Goal: Information Seeking & Learning: Learn about a topic

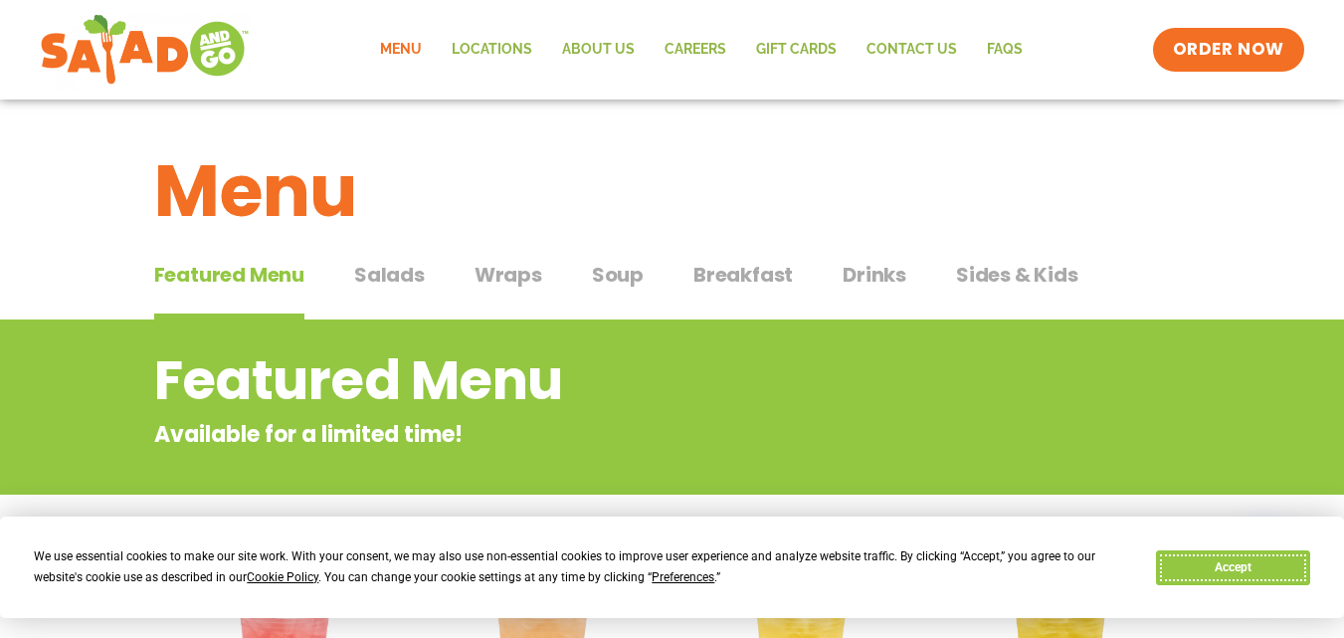
click at [1243, 571] on button "Accept" at bounding box center [1232, 567] width 153 height 35
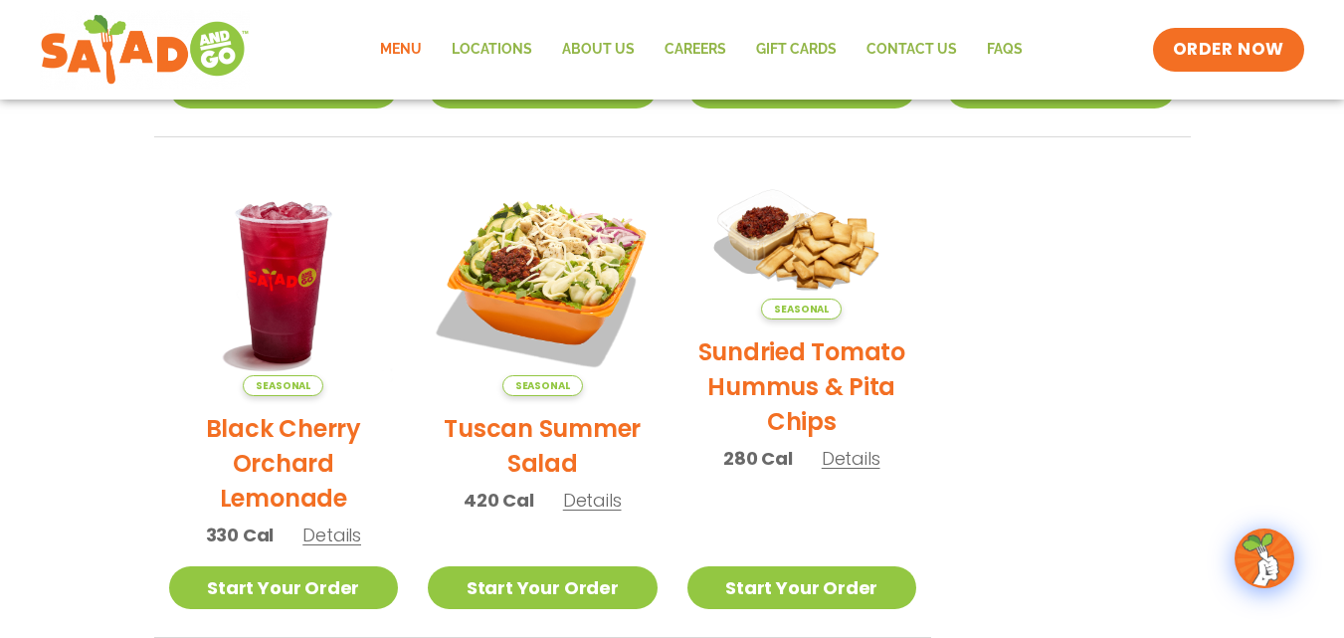
scroll to position [896, 0]
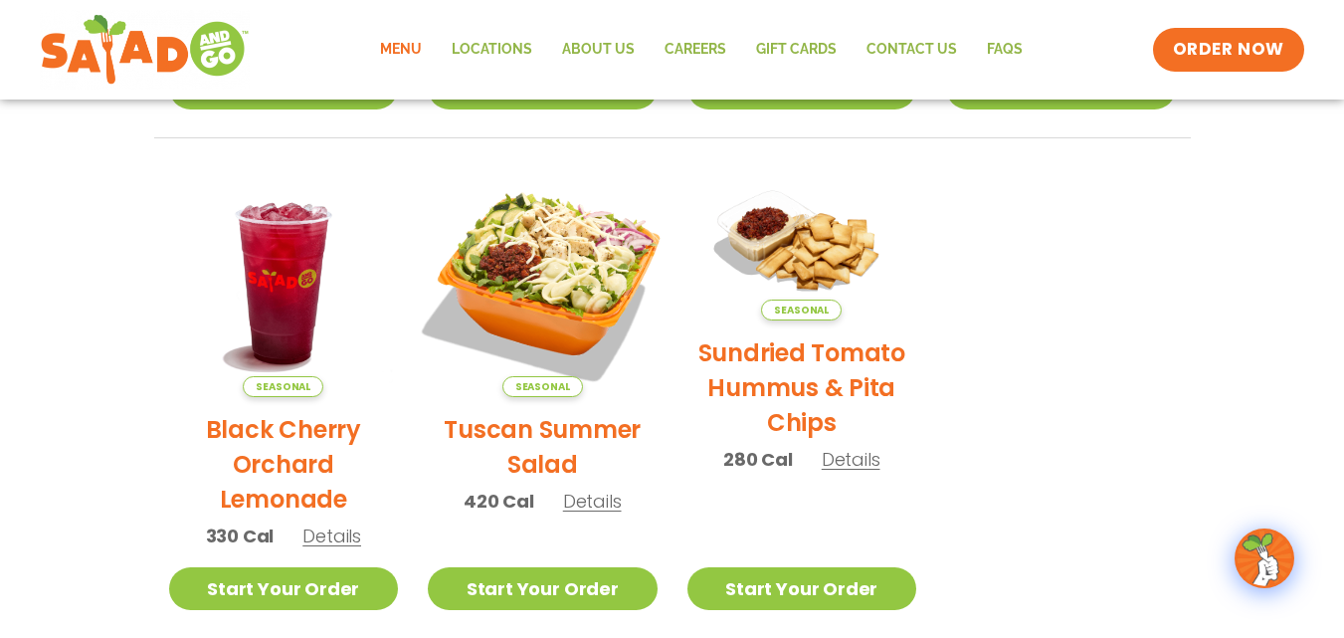
click at [554, 277] on img at bounding box center [543, 282] width 270 height 270
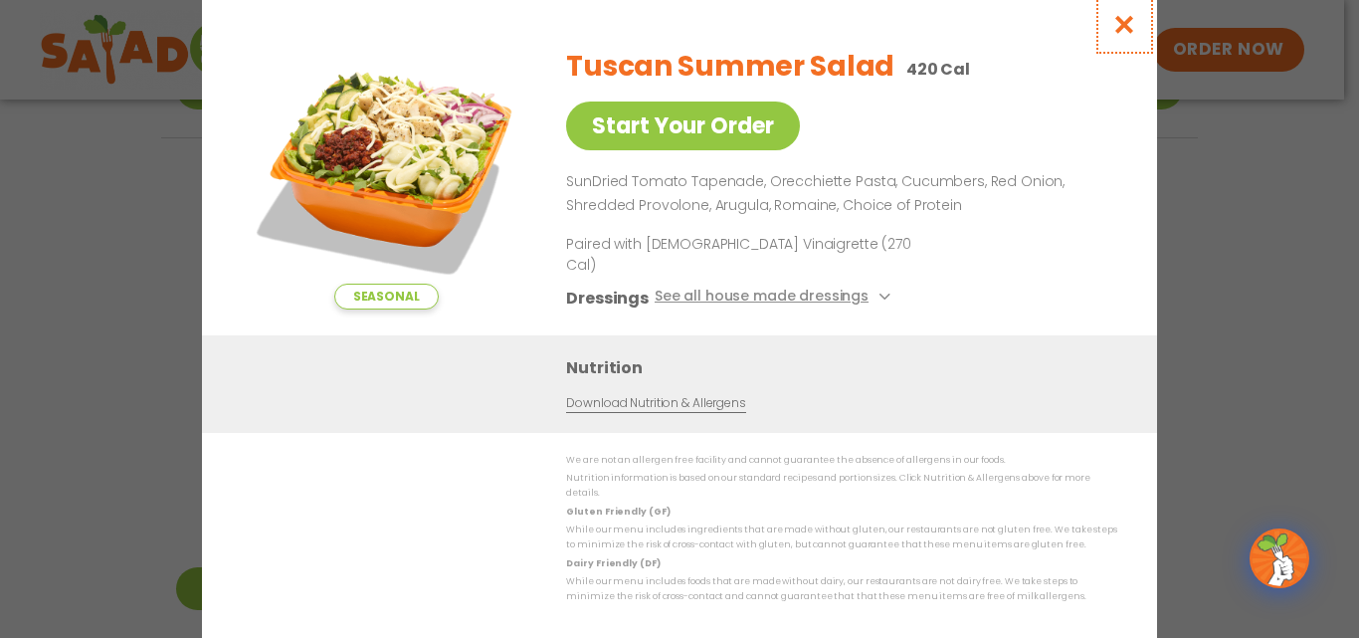
click at [1122, 35] on icon "Close modal" at bounding box center [1125, 24] width 25 height 21
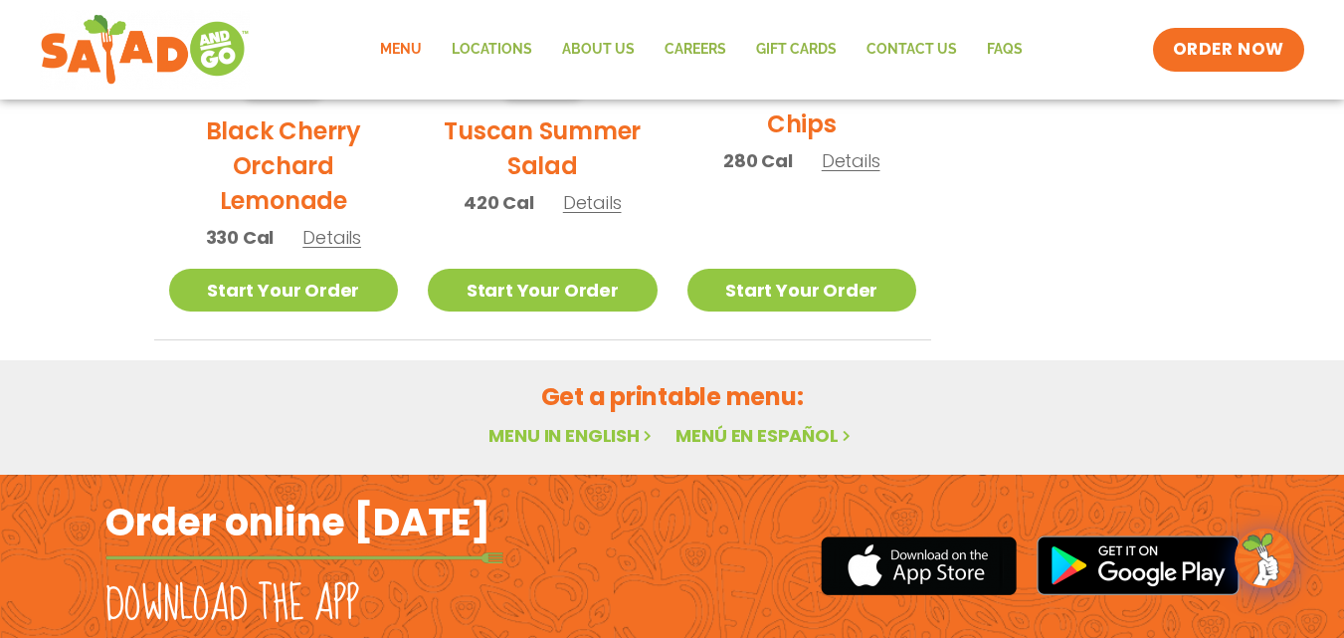
scroll to position [1335, 0]
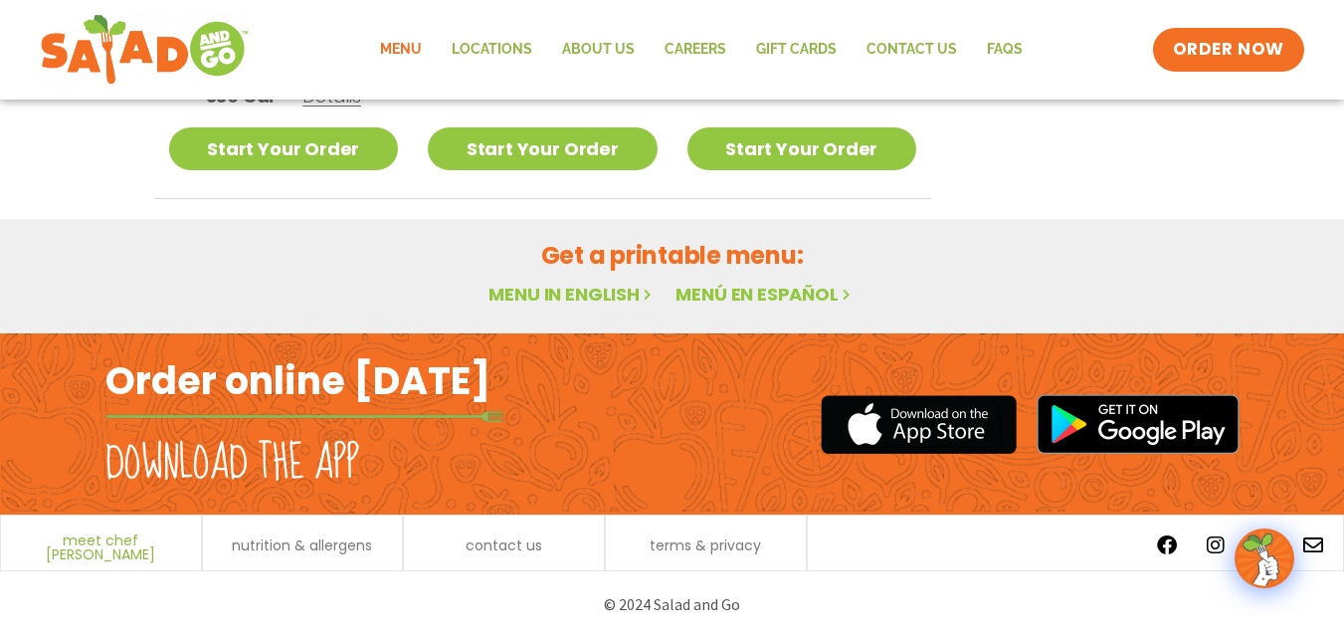
click at [103, 542] on span "meet chef [PERSON_NAME]" at bounding box center [101, 547] width 180 height 28
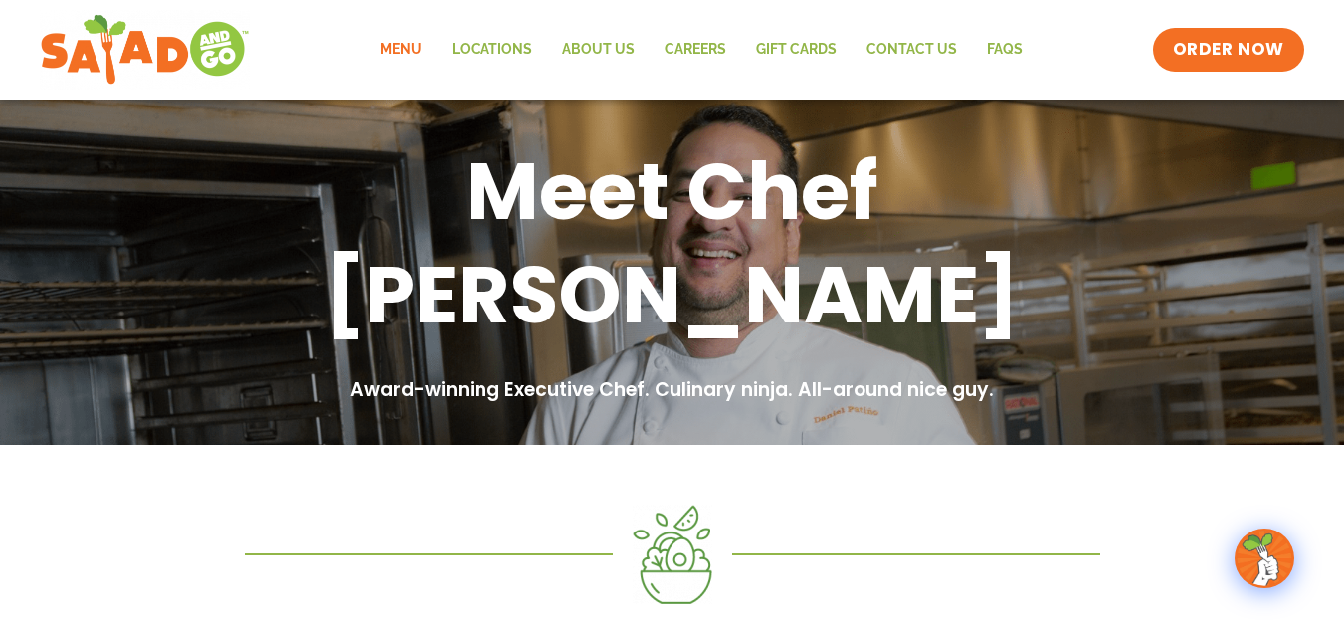
click at [409, 45] on link "Menu" at bounding box center [401, 50] width 72 height 46
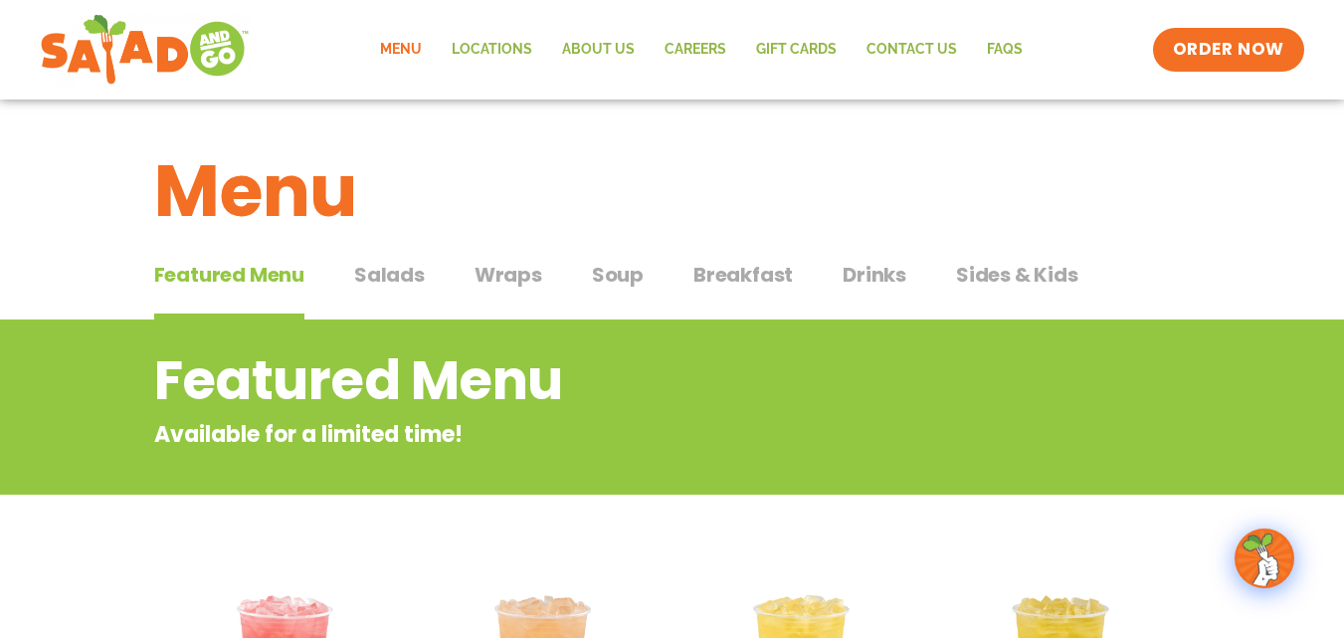
click at [388, 271] on span "Salads" at bounding box center [389, 275] width 71 height 30
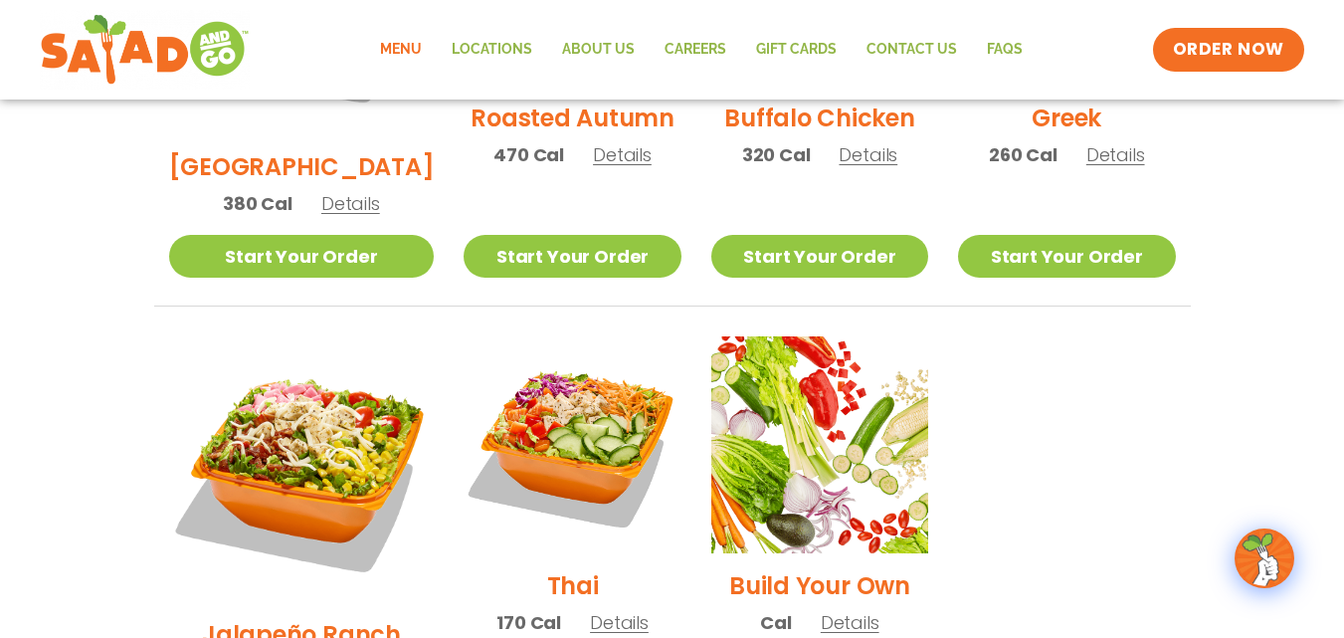
scroll to position [1294, 0]
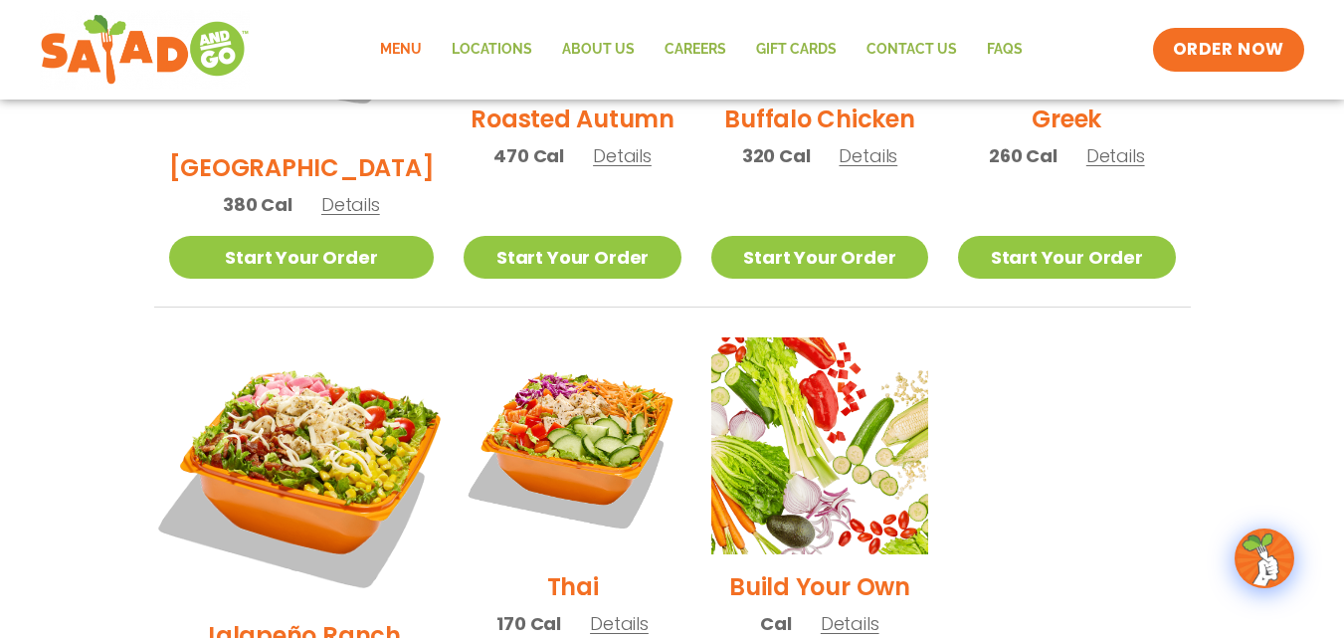
click at [264, 409] on img at bounding box center [300, 469] width 311 height 311
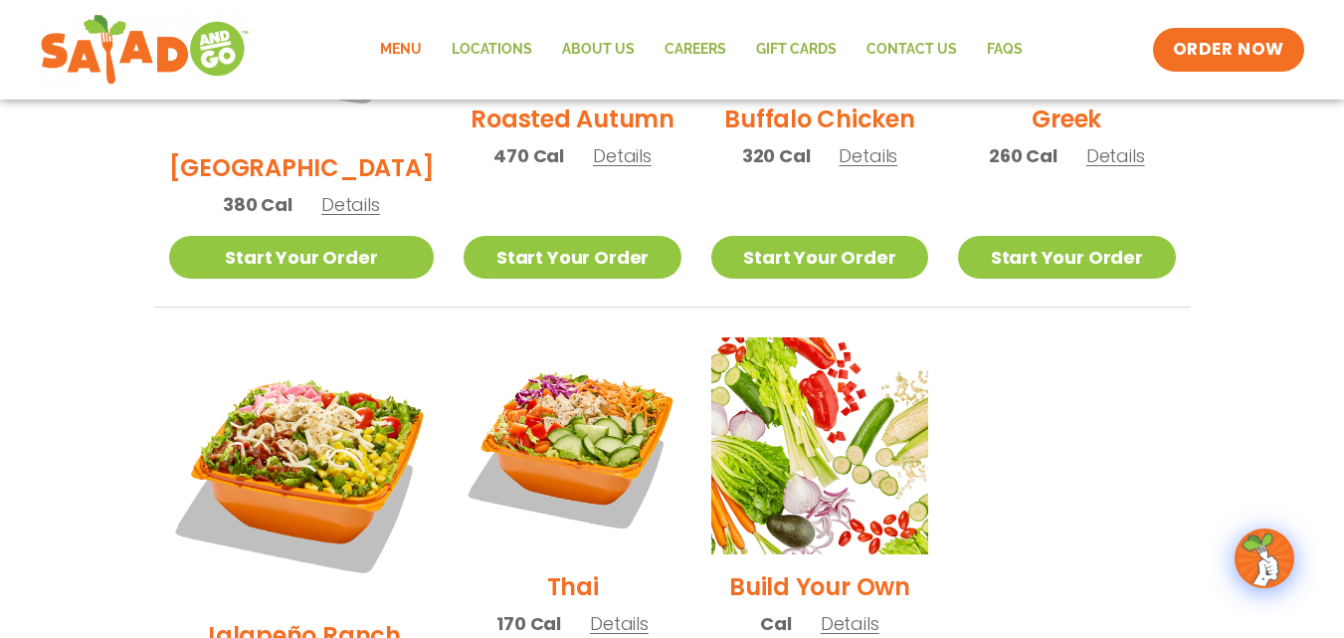
scroll to position [1194, 0]
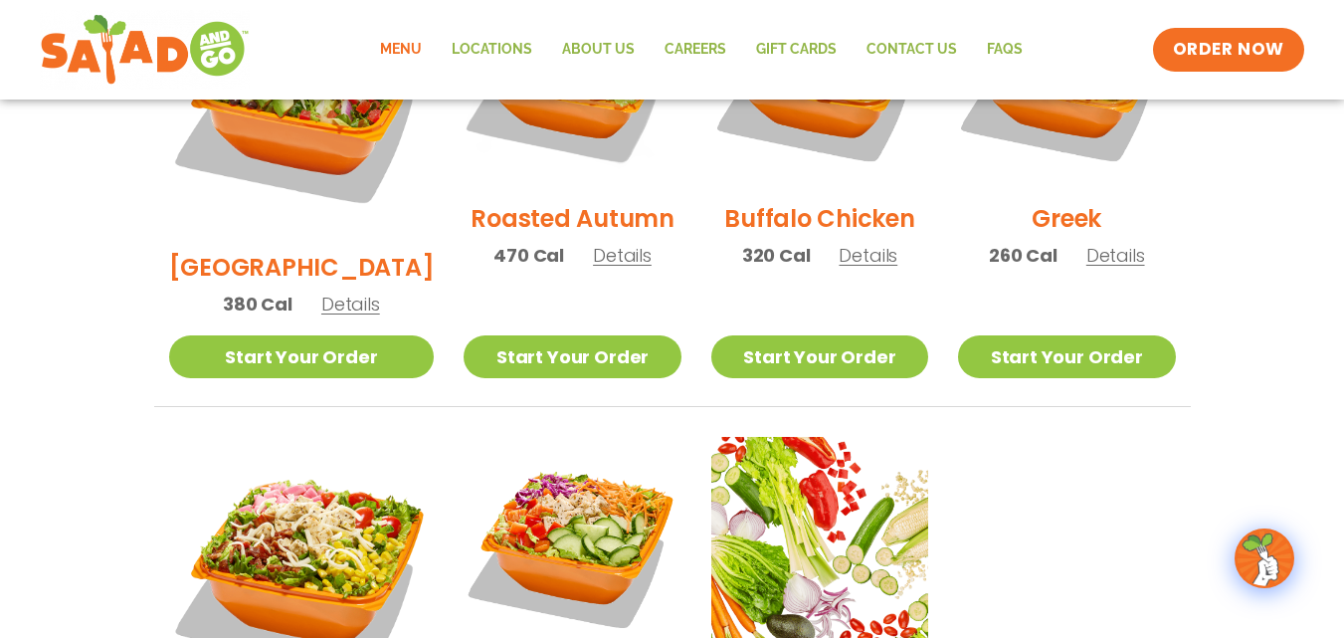
click at [277, 250] on h2 "[GEOGRAPHIC_DATA]" at bounding box center [302, 267] width 266 height 35
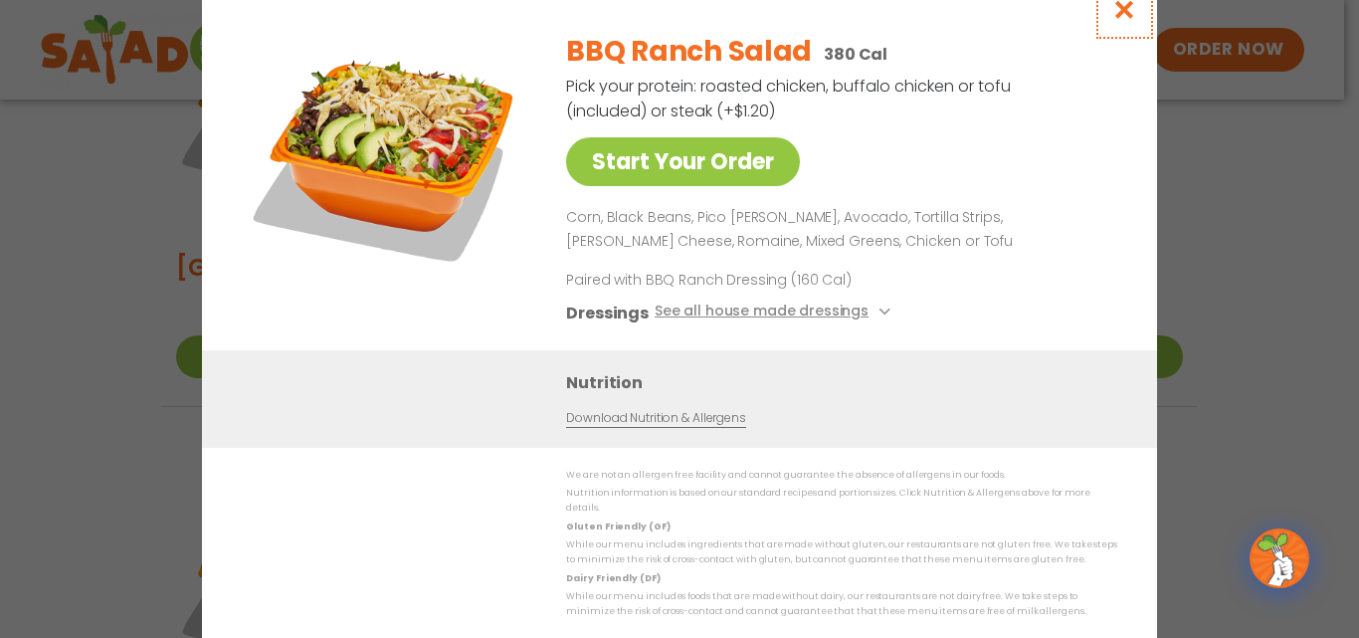
click at [1127, 18] on icon "Close modal" at bounding box center [1125, 9] width 25 height 21
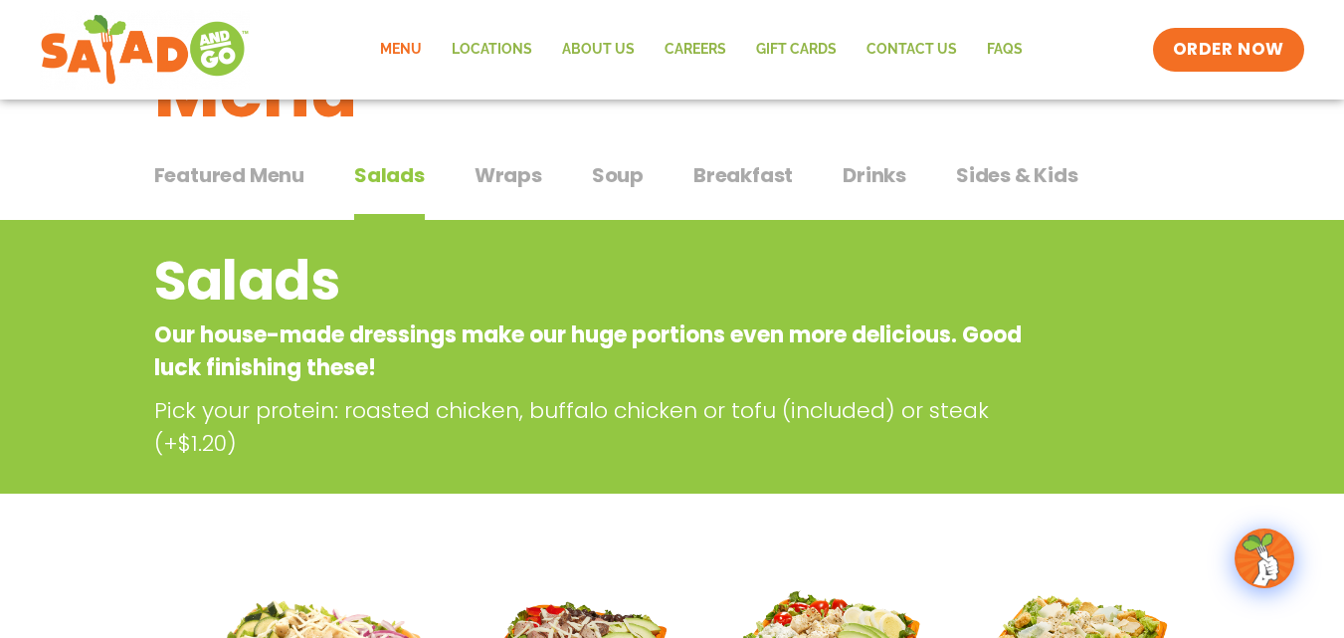
scroll to position [0, 0]
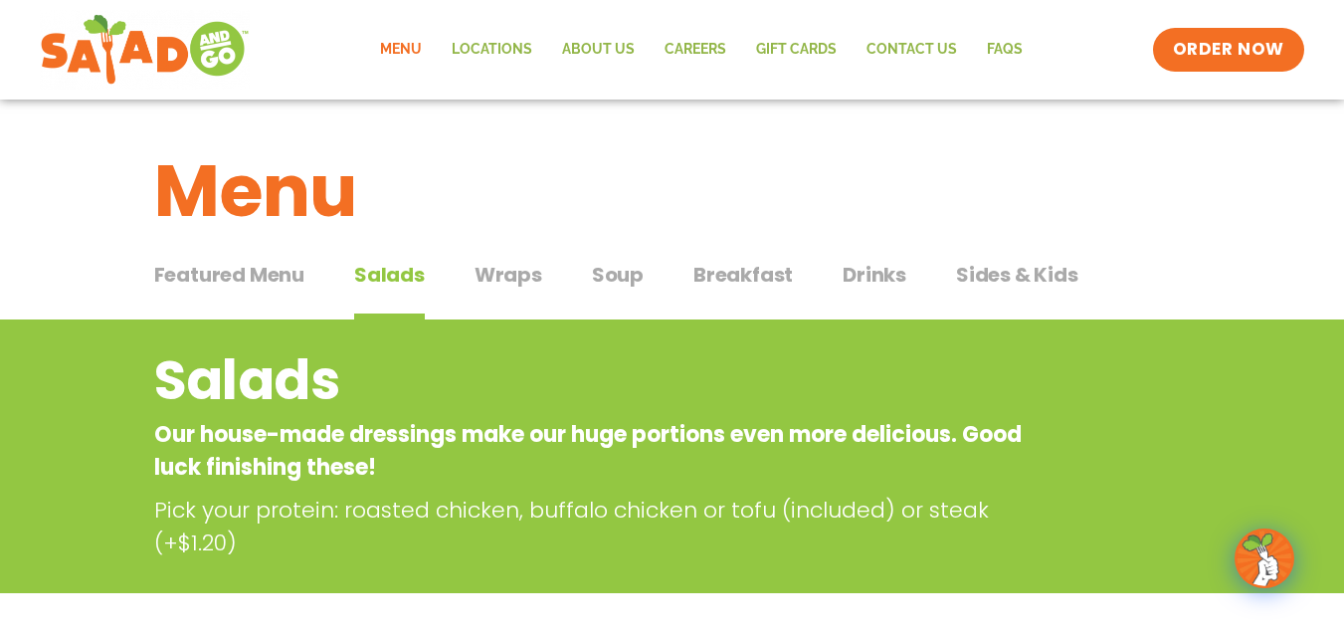
click at [744, 279] on span "Breakfast" at bounding box center [744, 275] width 100 height 30
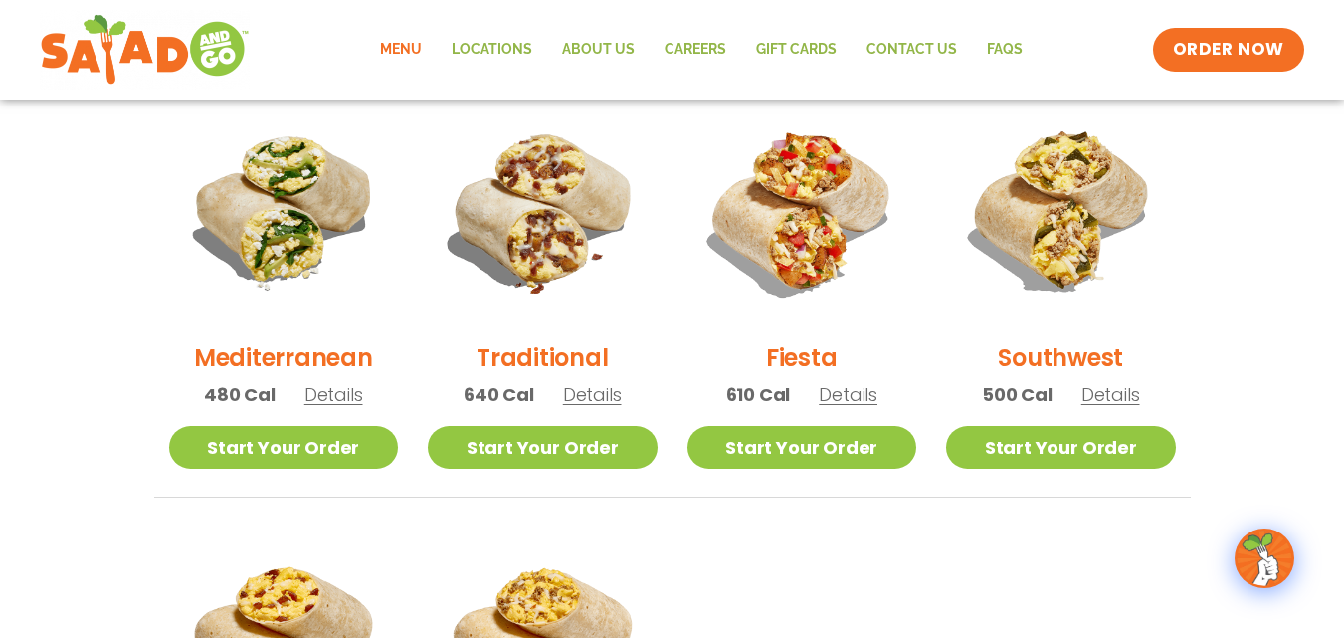
scroll to position [498, 0]
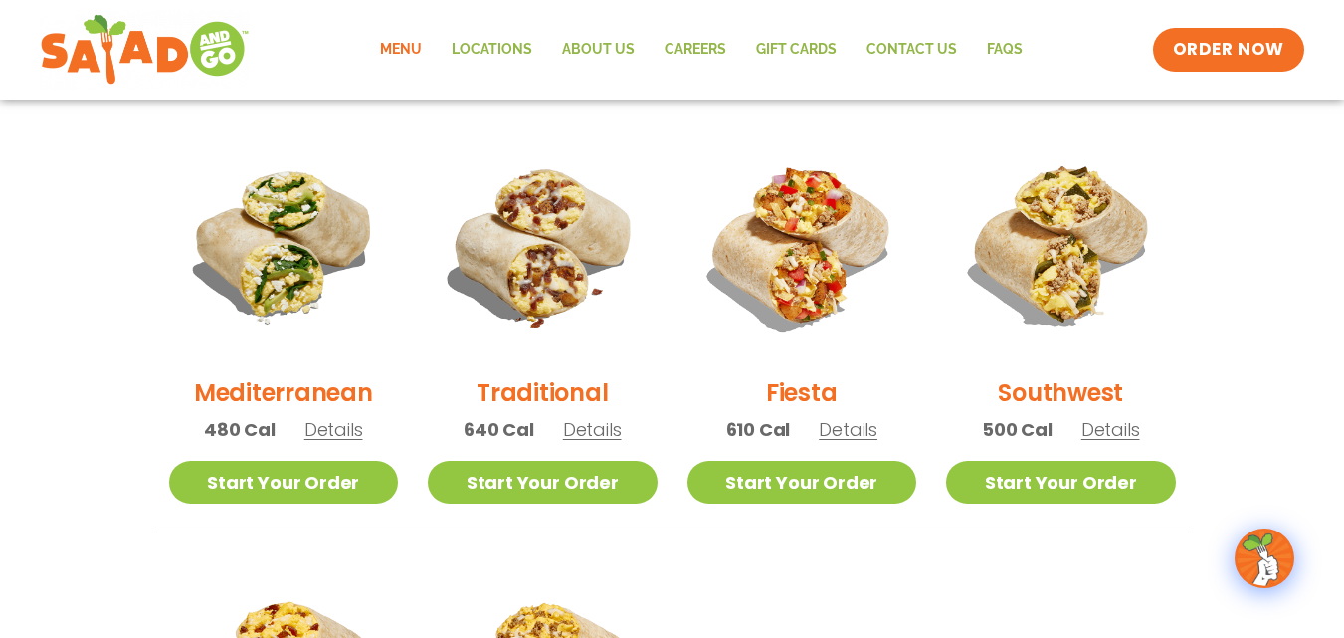
click at [330, 391] on h2 "Mediterranean" at bounding box center [283, 392] width 179 height 35
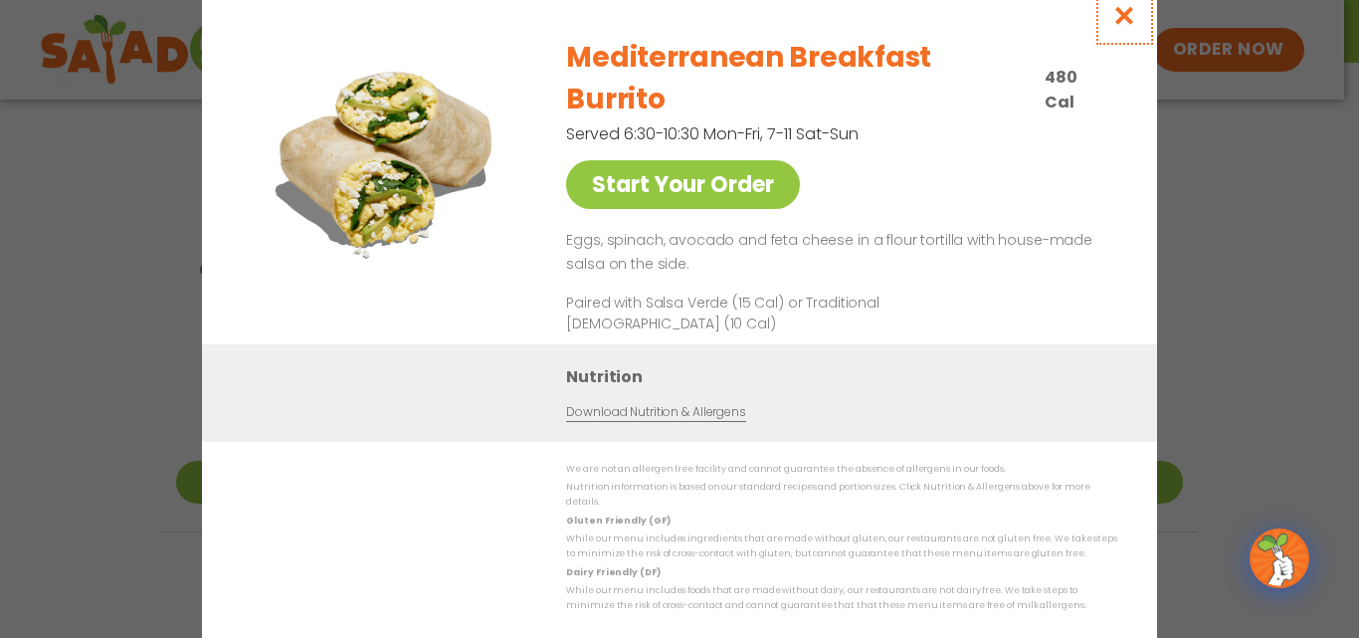
click at [1125, 26] on icon "Close modal" at bounding box center [1125, 15] width 25 height 21
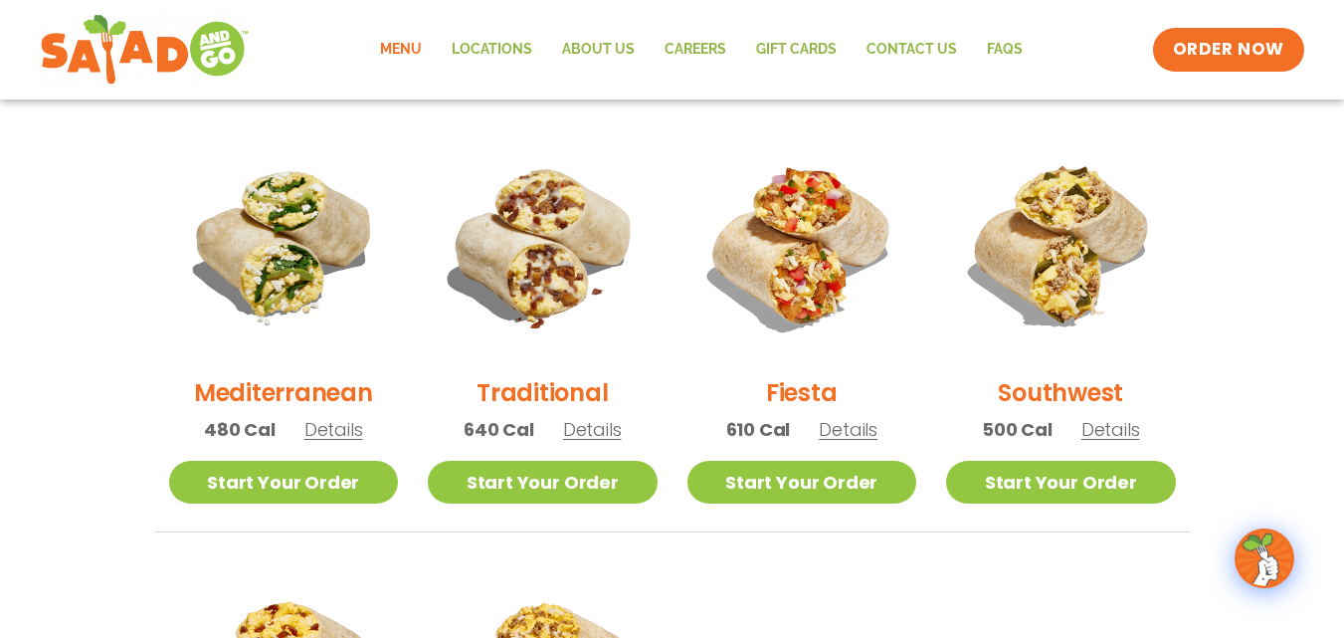
click at [574, 388] on h2 "Traditional" at bounding box center [542, 392] width 131 height 35
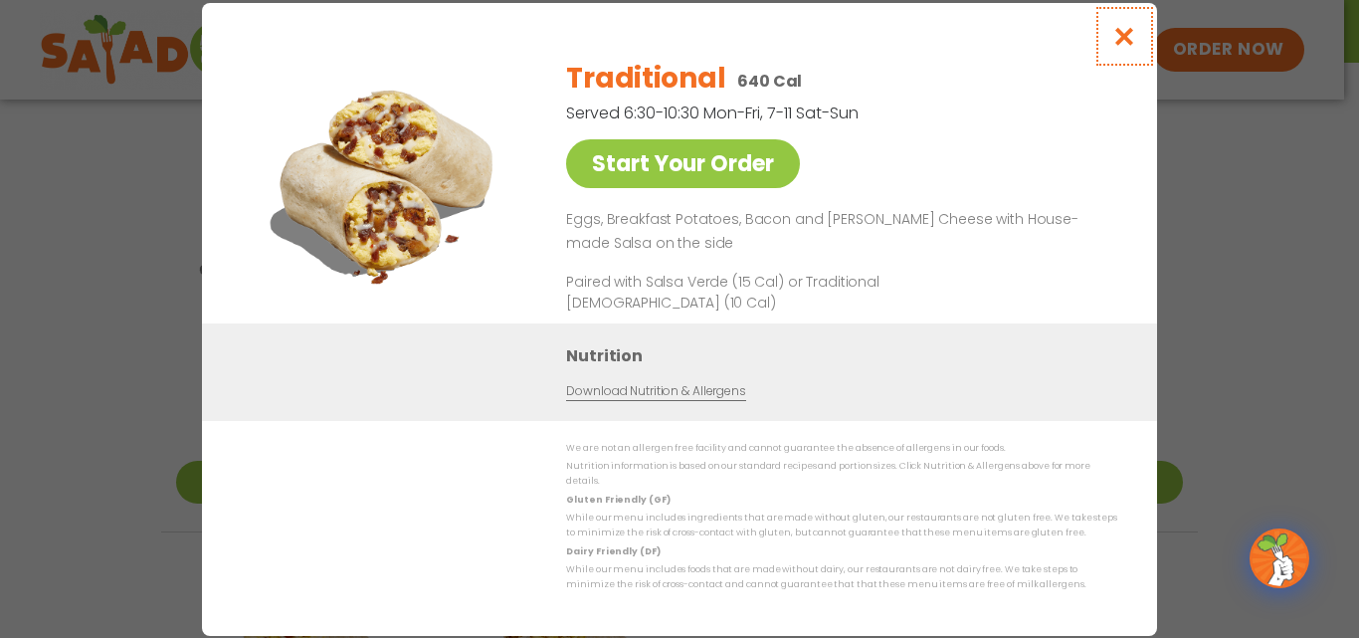
click at [1116, 40] on icon "Close modal" at bounding box center [1125, 36] width 25 height 21
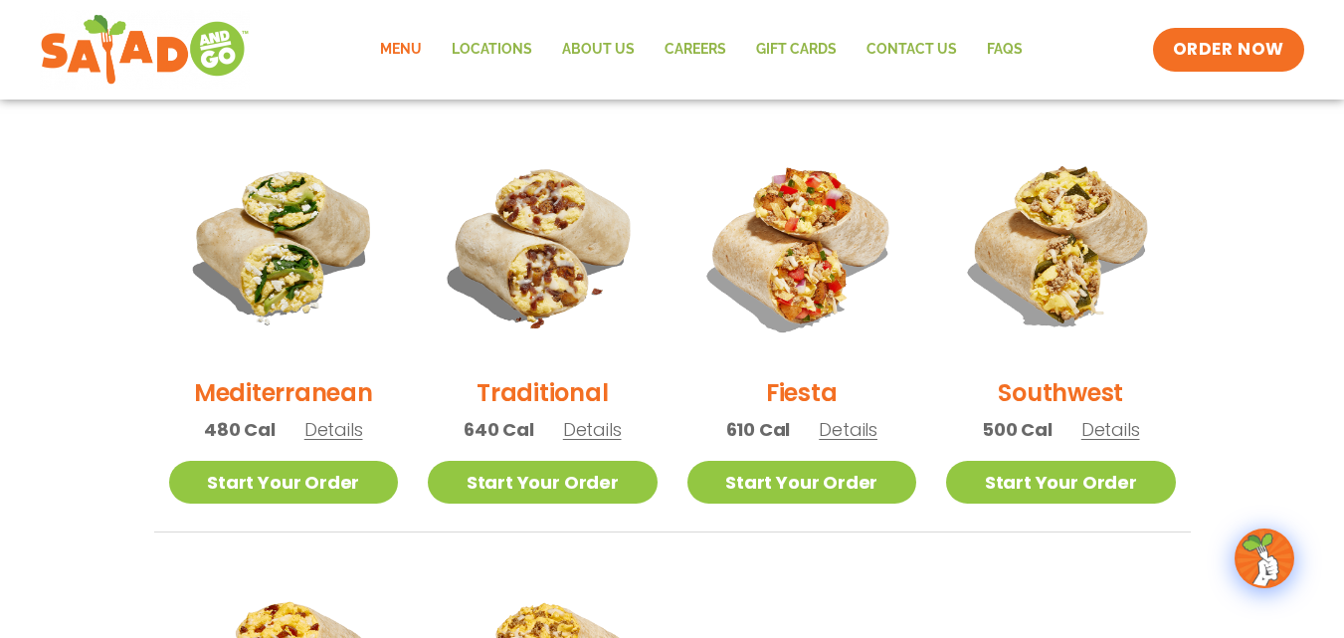
click at [819, 392] on h2 "Fiesta" at bounding box center [802, 392] width 72 height 35
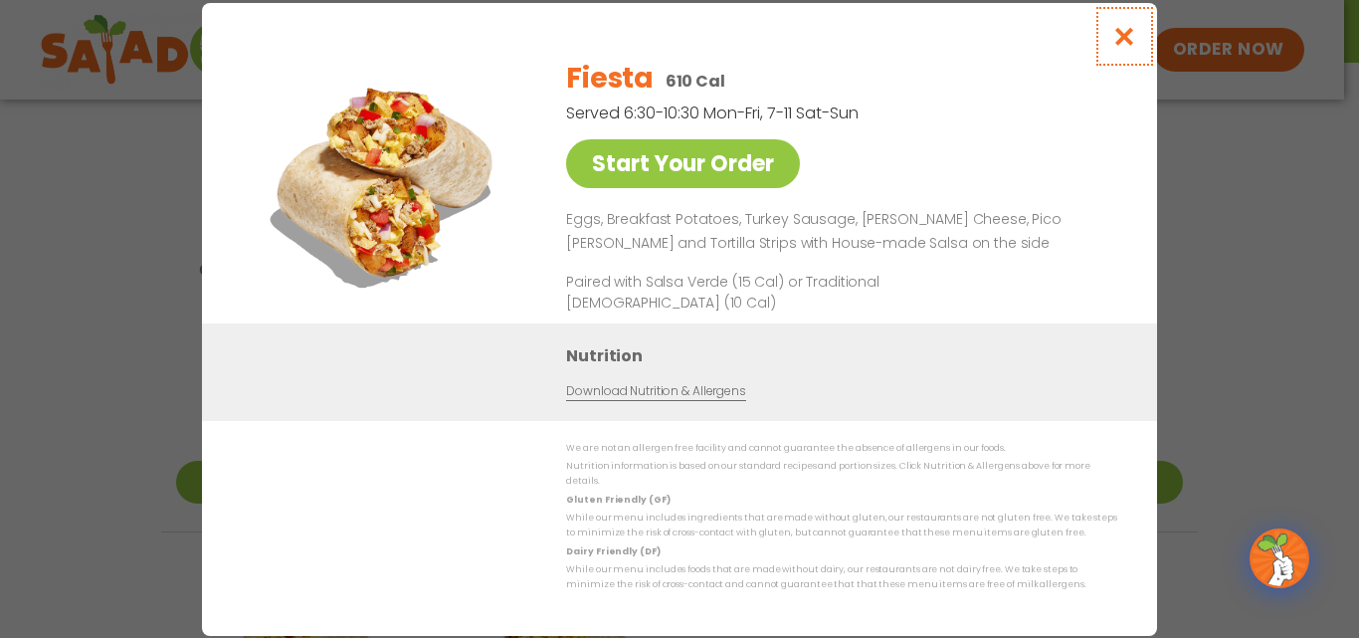
click at [1121, 44] on icon "Close modal" at bounding box center [1125, 36] width 25 height 21
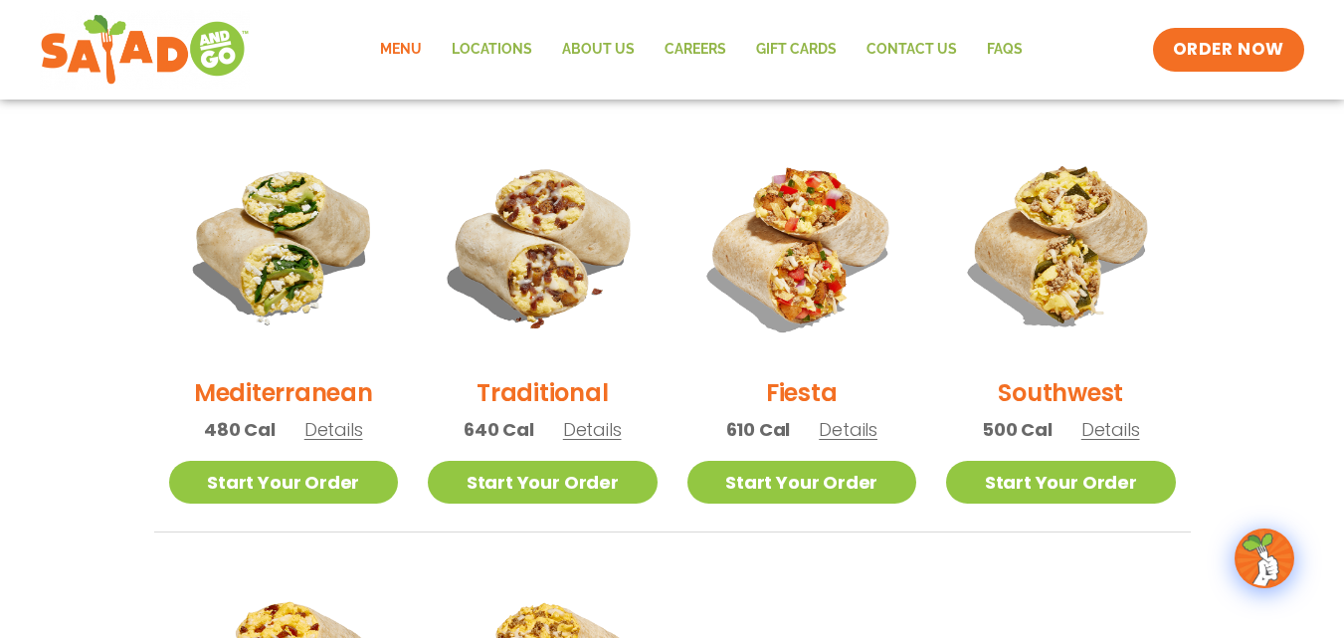
click at [1072, 394] on h2 "Southwest" at bounding box center [1060, 392] width 125 height 35
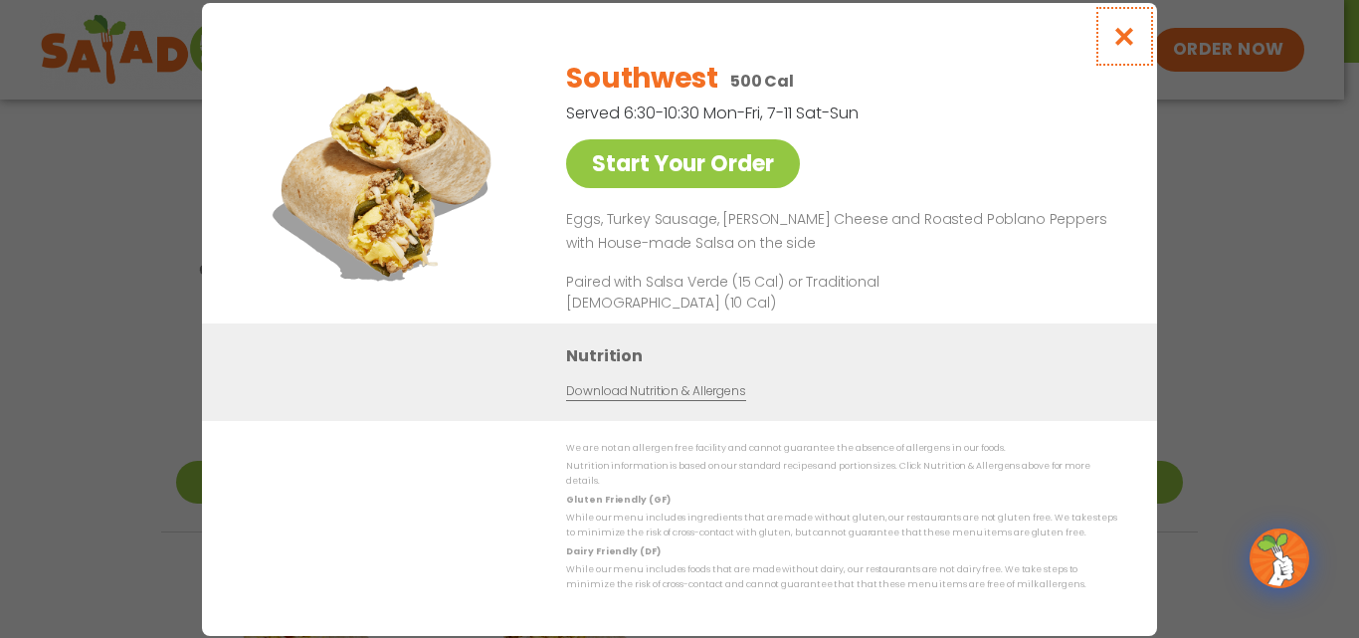
click at [1128, 40] on icon "Close modal" at bounding box center [1125, 36] width 25 height 21
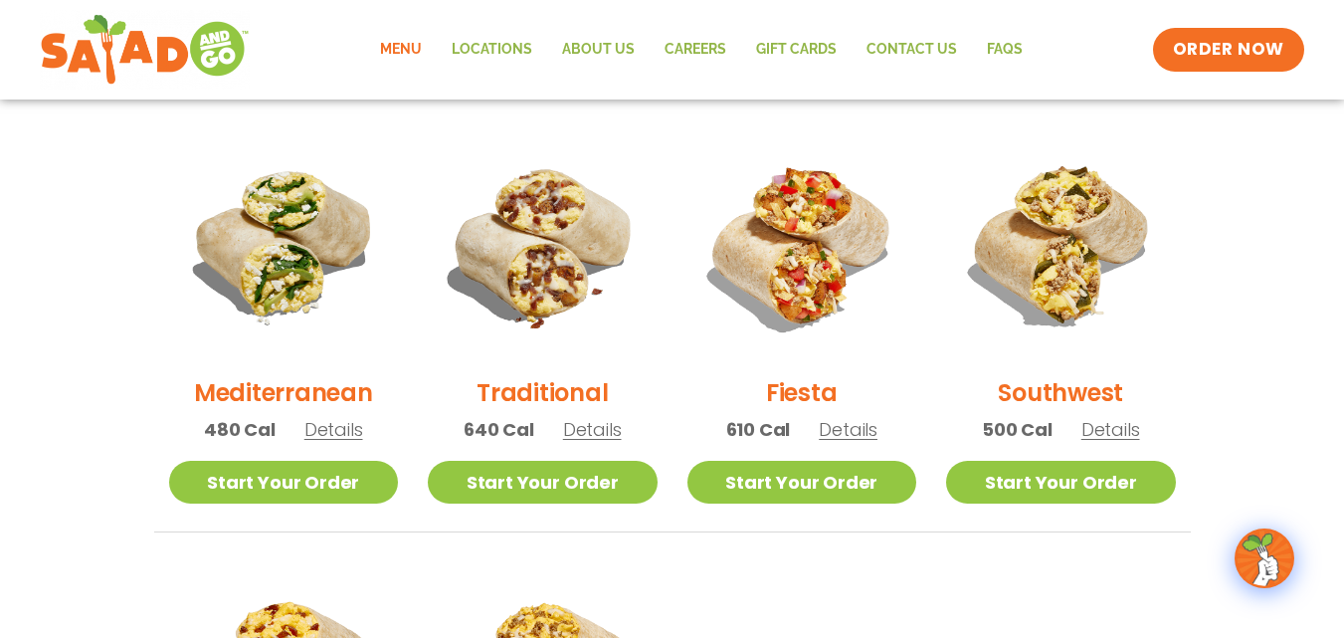
click at [275, 389] on h2 "Mediterranean" at bounding box center [283, 392] width 179 height 35
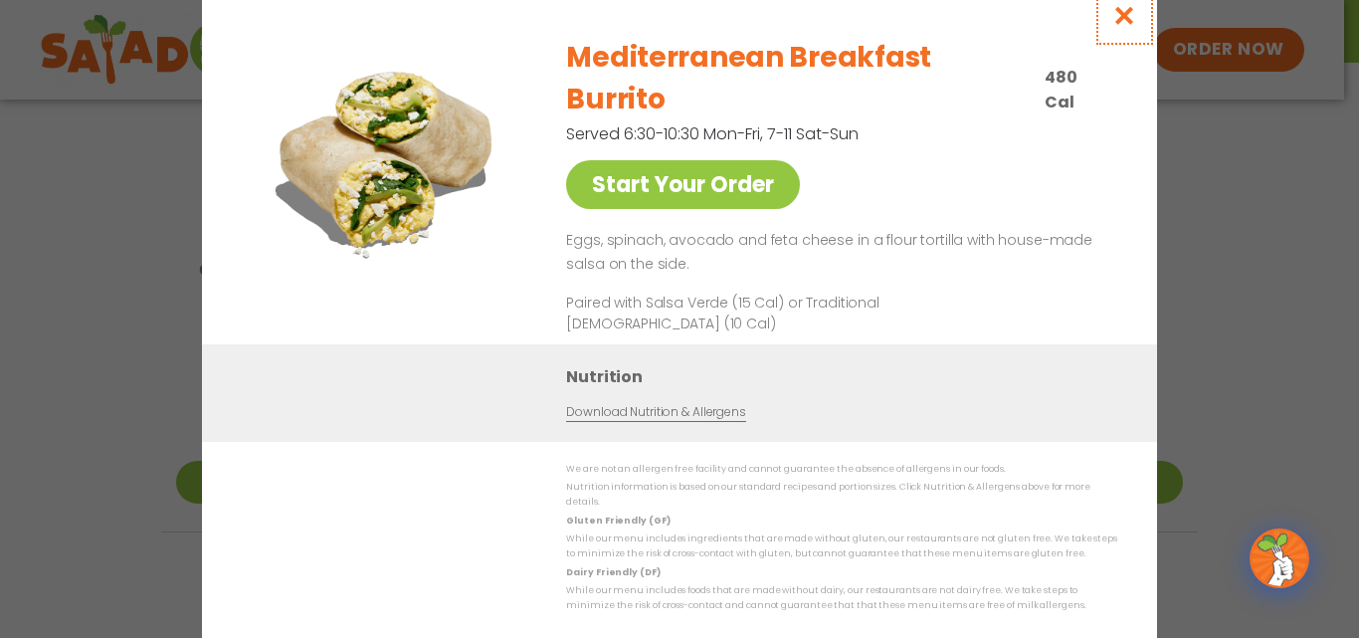
click at [1126, 26] on icon "Close modal" at bounding box center [1125, 15] width 25 height 21
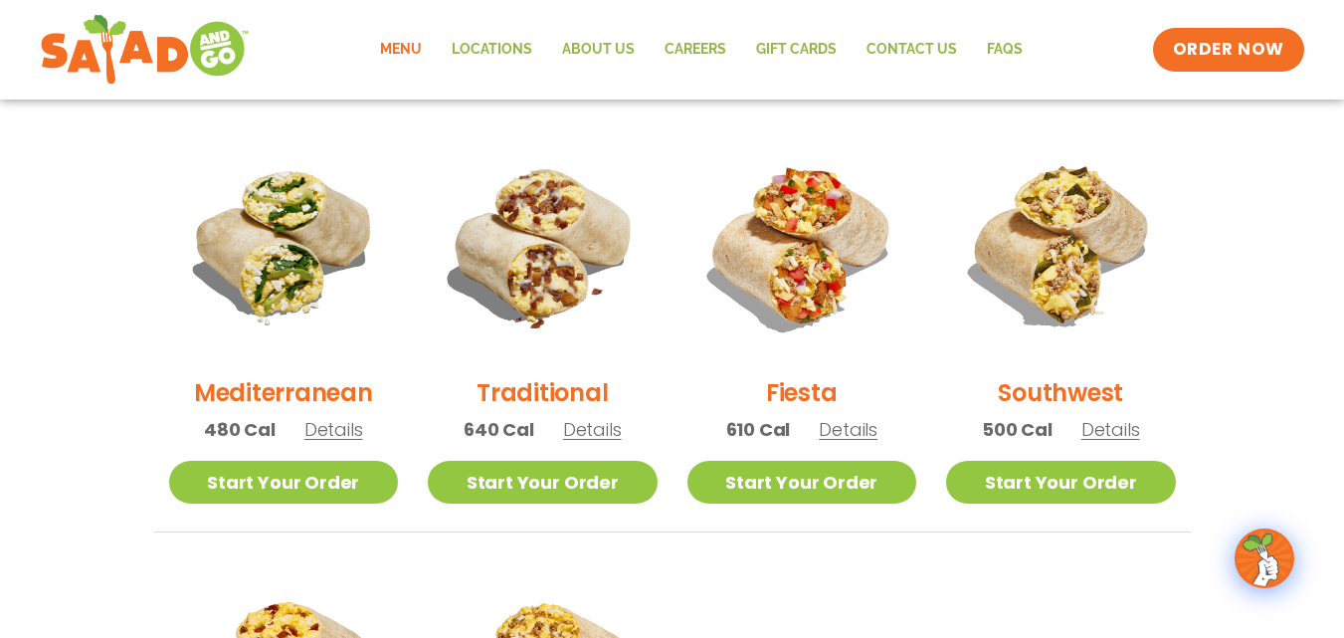
click at [534, 378] on h2 "Traditional" at bounding box center [542, 392] width 131 height 35
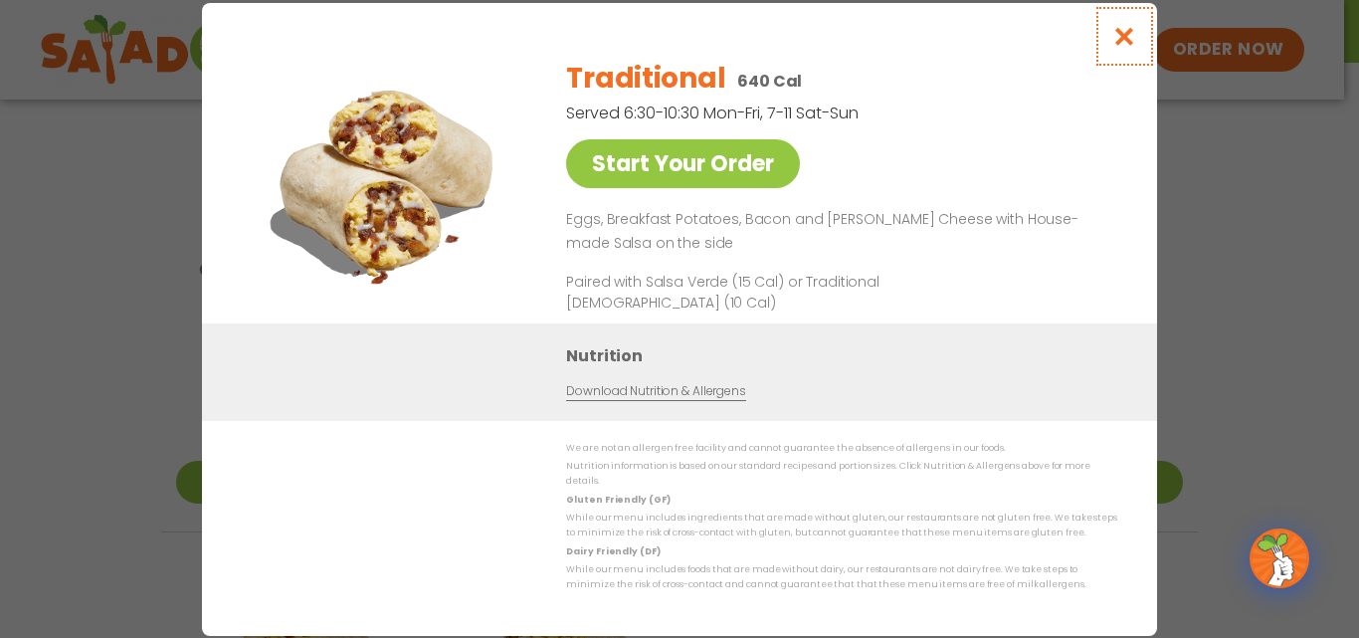
click at [1119, 39] on icon "Close modal" at bounding box center [1125, 36] width 25 height 21
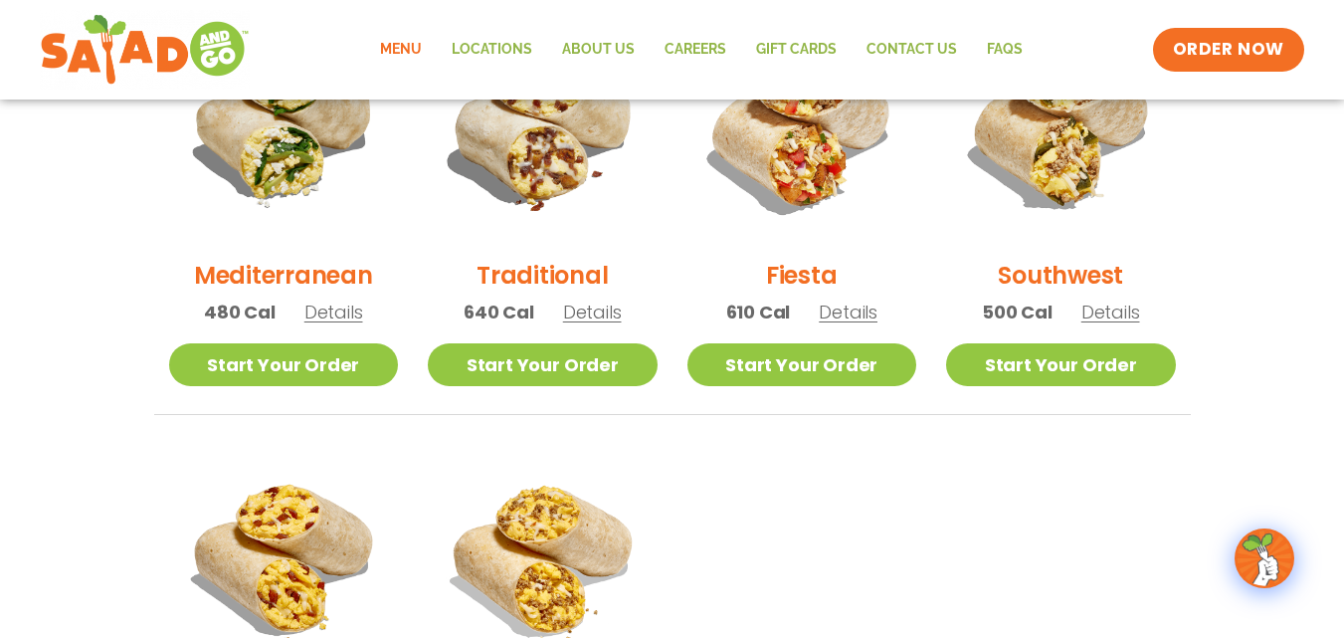
scroll to position [597, 0]
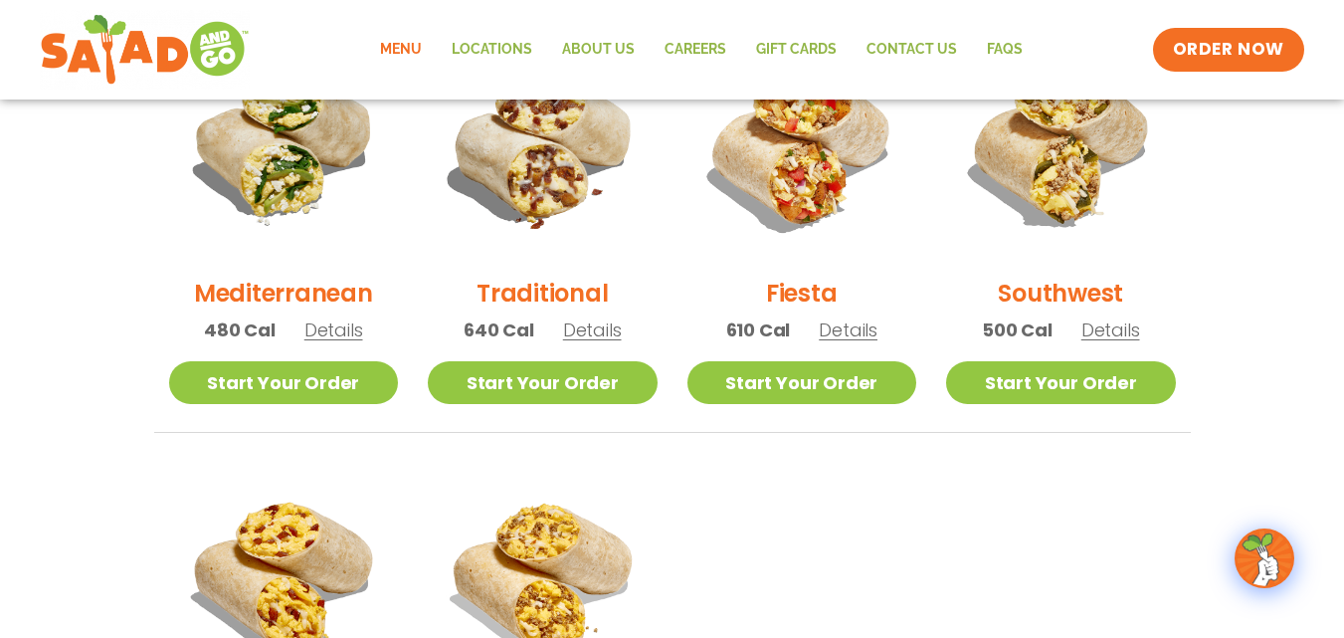
click at [813, 293] on h2 "Fiesta" at bounding box center [802, 293] width 72 height 35
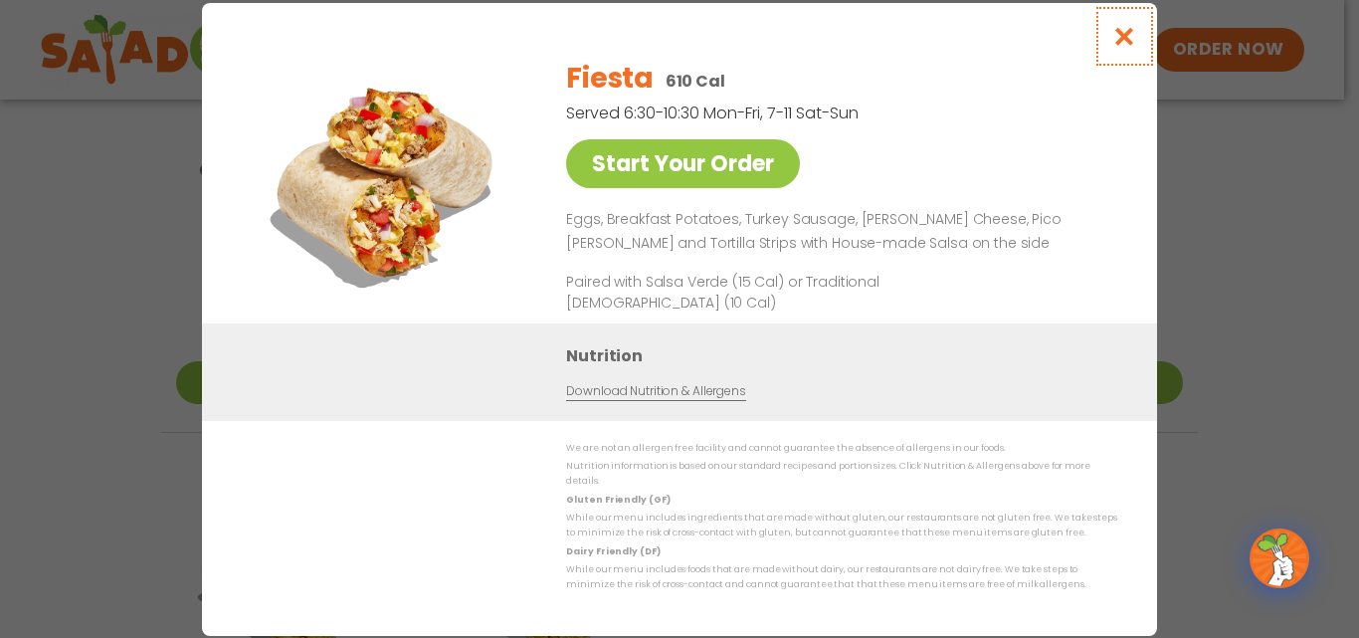
click at [1121, 47] on icon "Close modal" at bounding box center [1125, 36] width 25 height 21
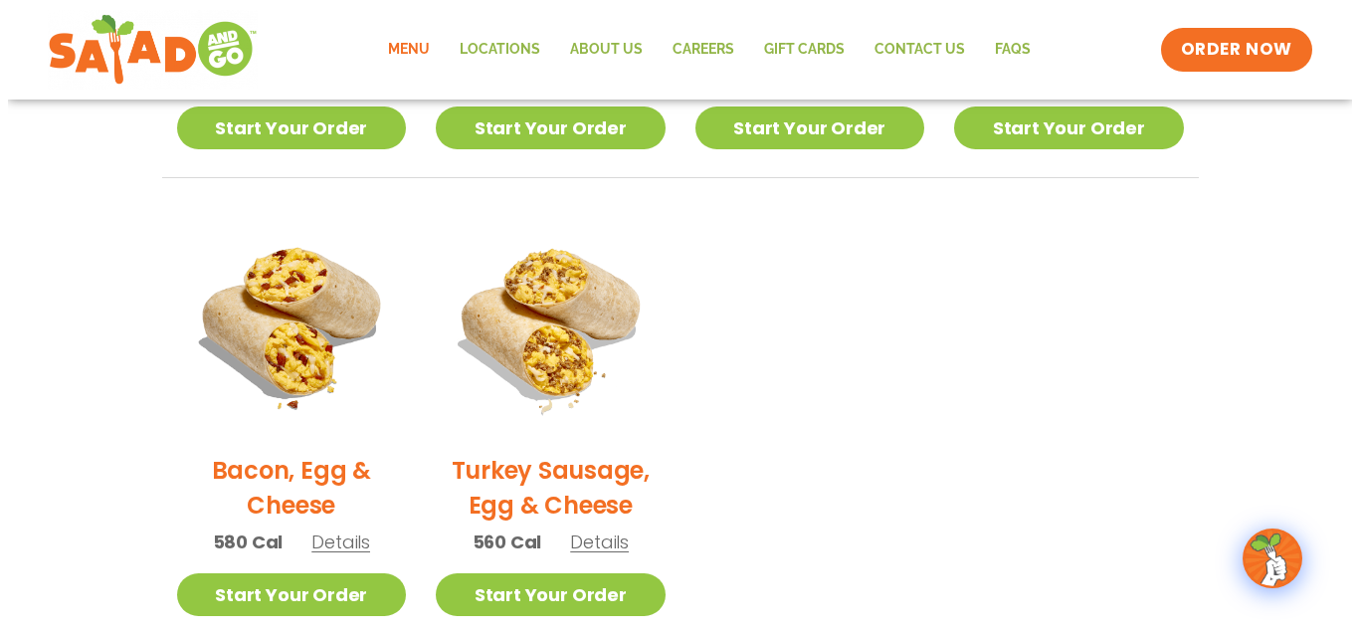
scroll to position [896, 0]
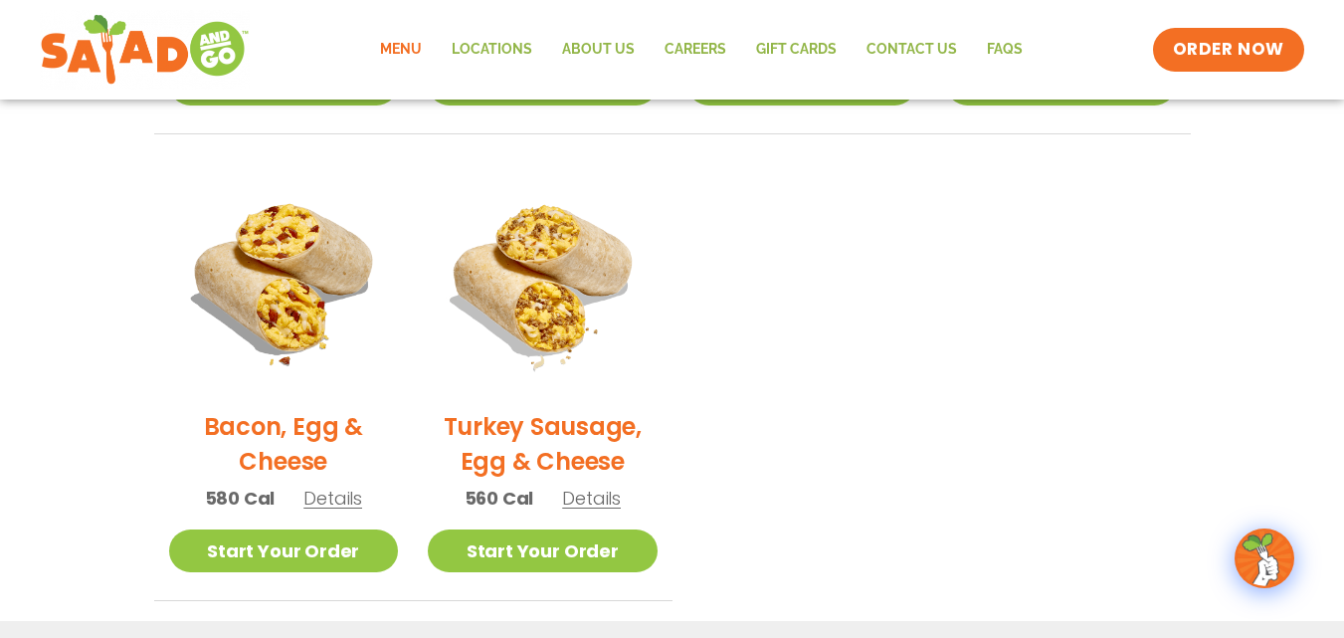
click at [289, 426] on h2 "Bacon, Egg & Cheese" at bounding box center [284, 444] width 230 height 70
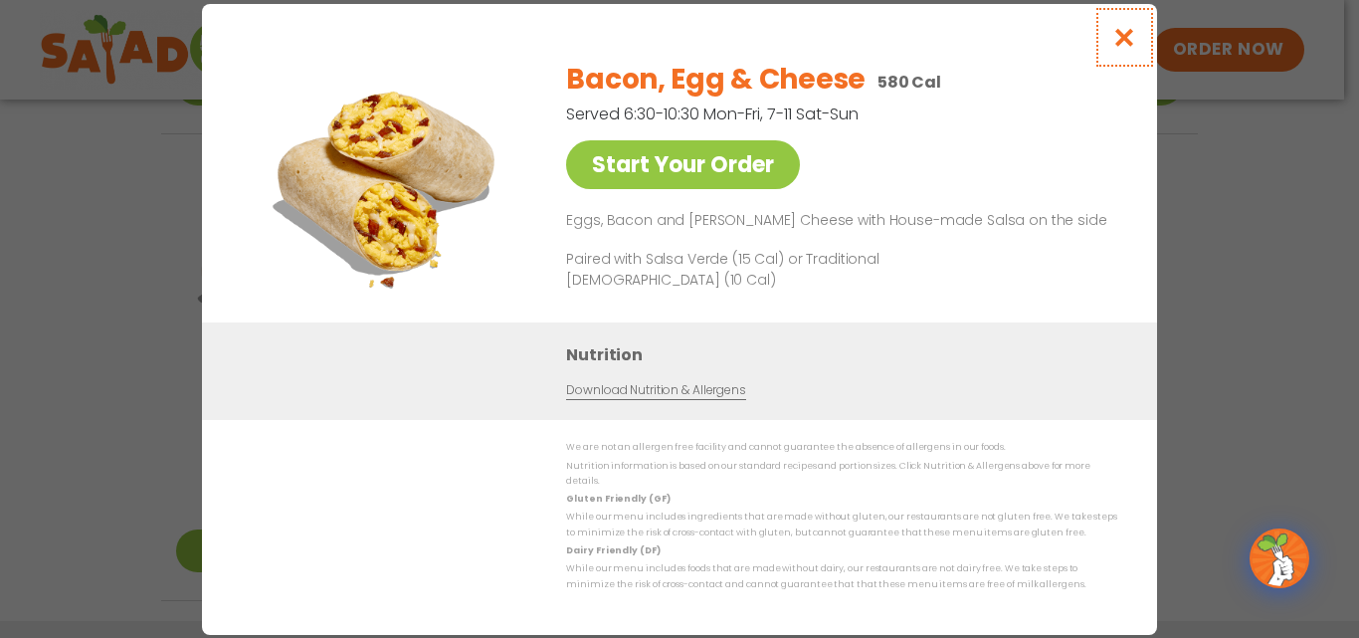
click at [1122, 40] on icon "Close modal" at bounding box center [1125, 37] width 25 height 21
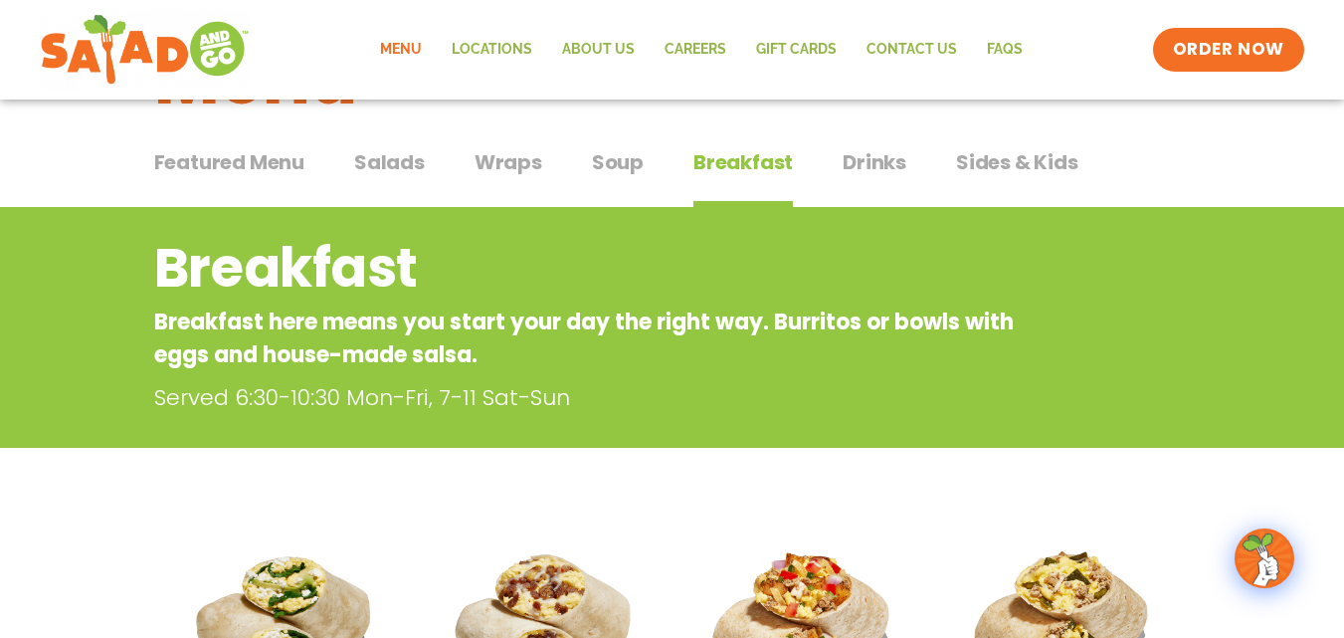
scroll to position [63, 0]
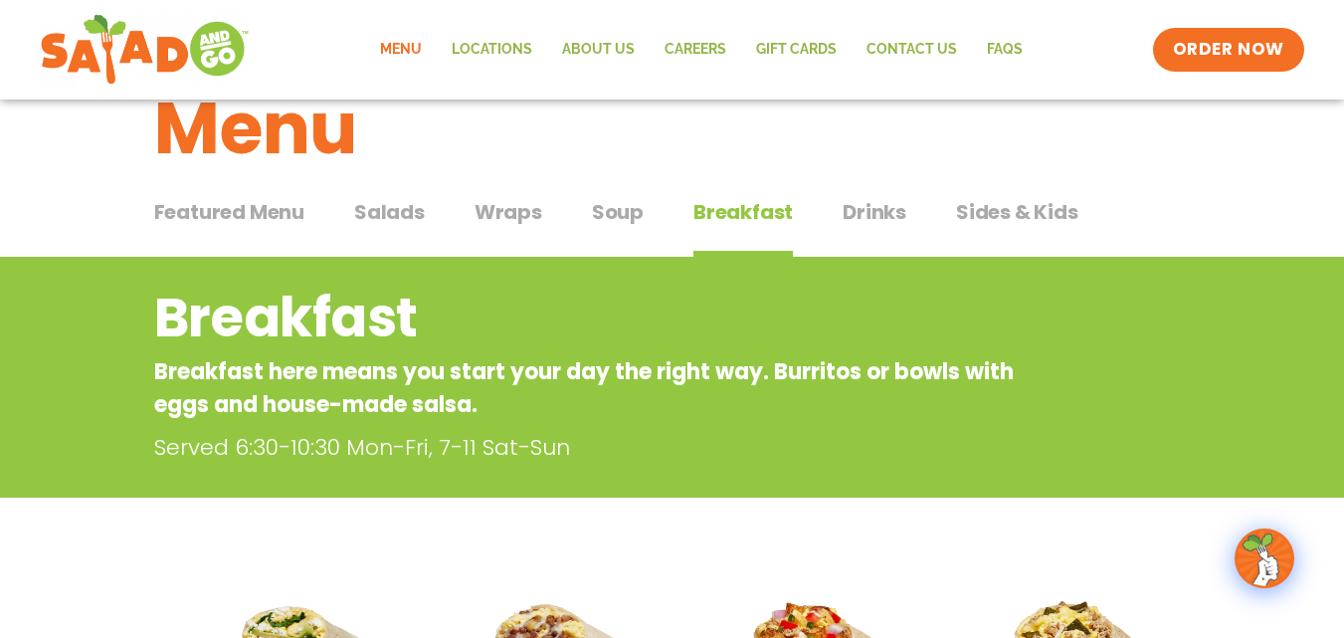
click at [508, 206] on span "Wraps" at bounding box center [509, 212] width 68 height 30
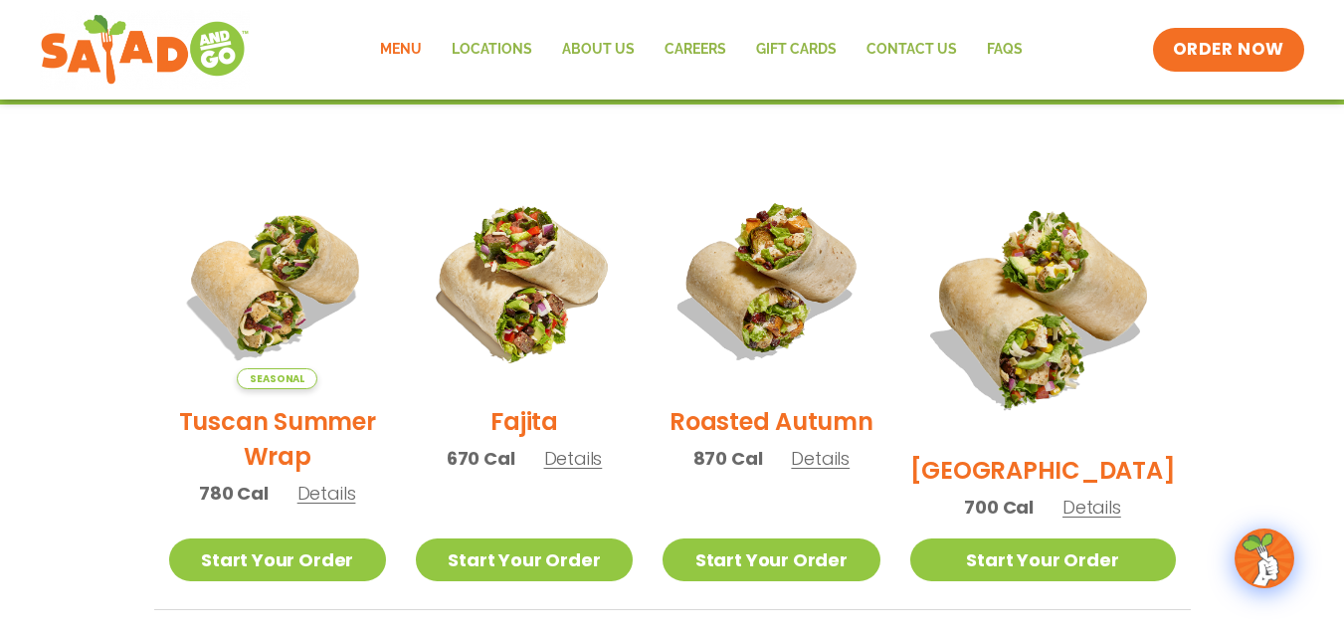
scroll to position [461, 0]
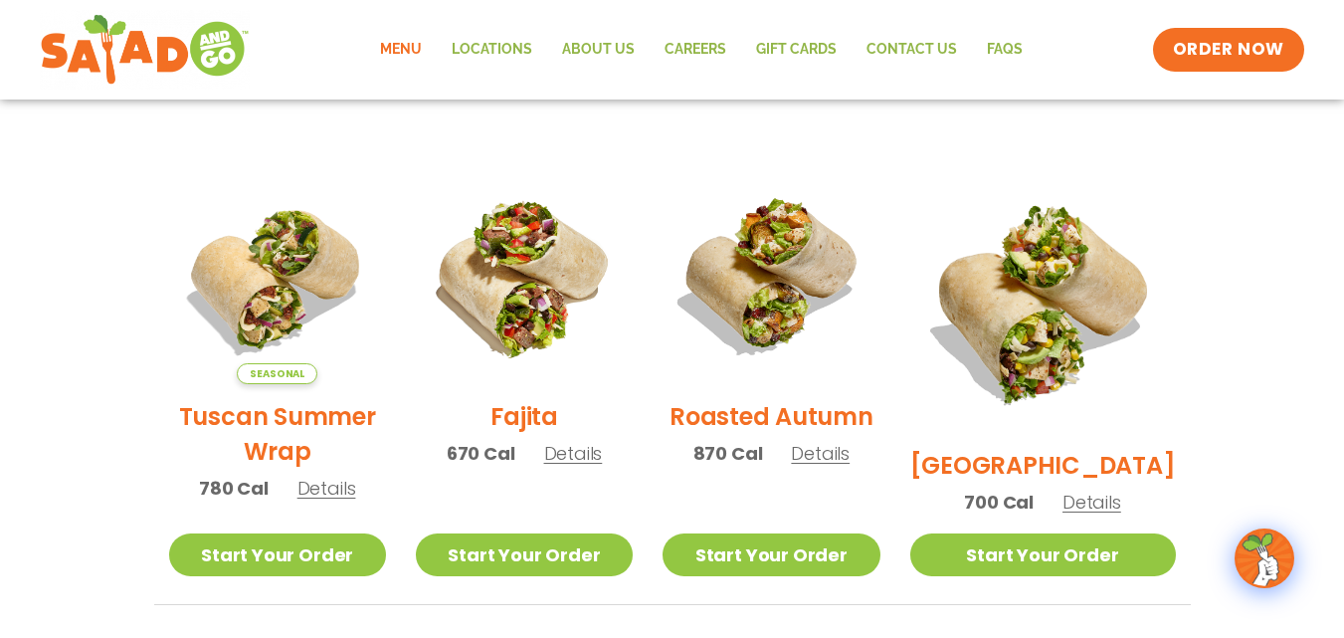
click at [314, 428] on h2 "Tuscan Summer Wrap" at bounding box center [277, 434] width 217 height 70
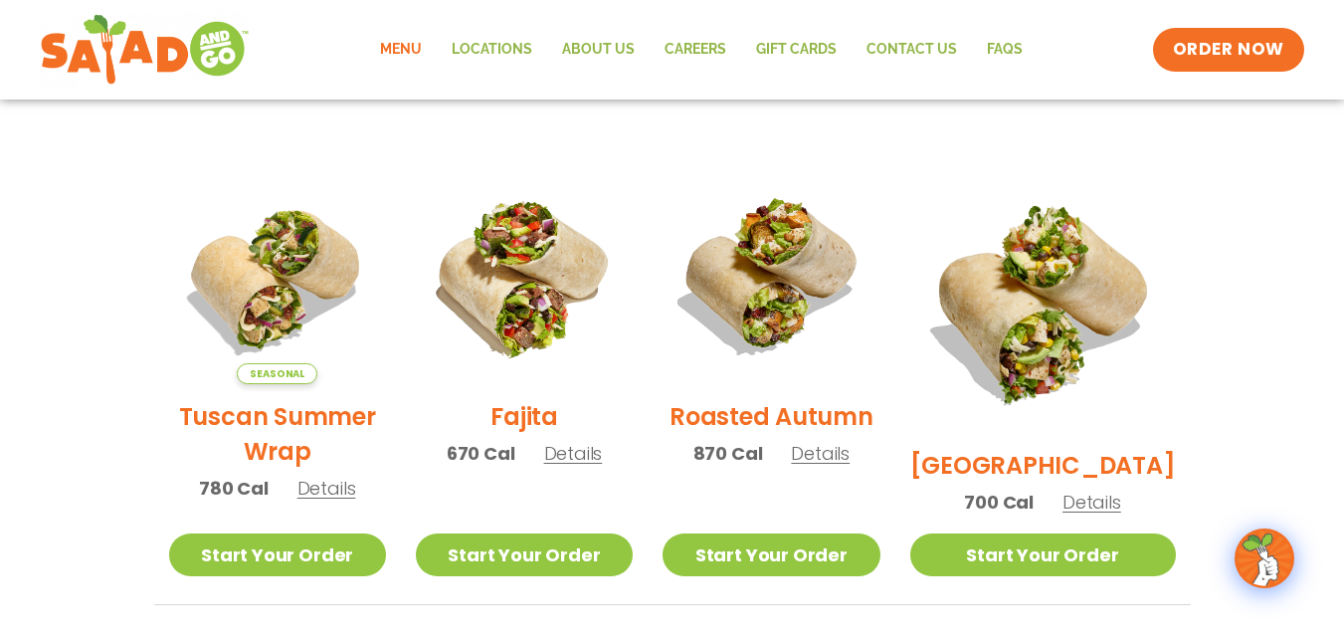
click at [544, 427] on h2 "Fajita" at bounding box center [525, 416] width 68 height 35
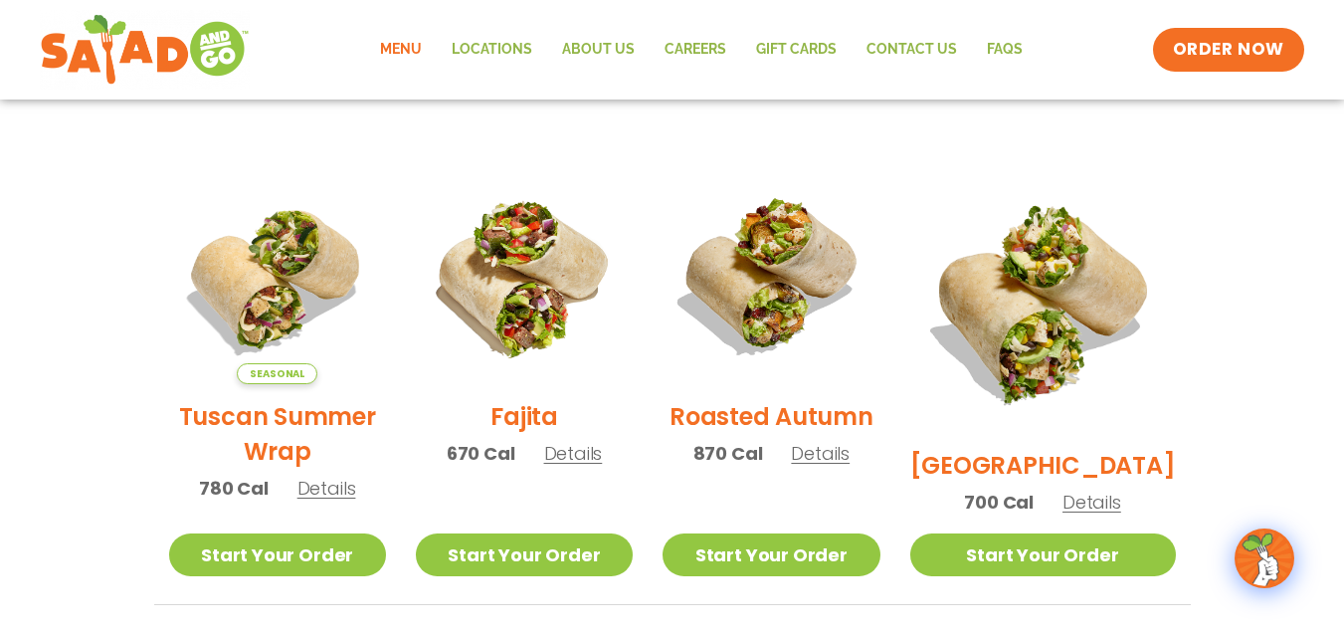
click at [801, 433] on h2 "Roasted Autumn" at bounding box center [772, 416] width 204 height 35
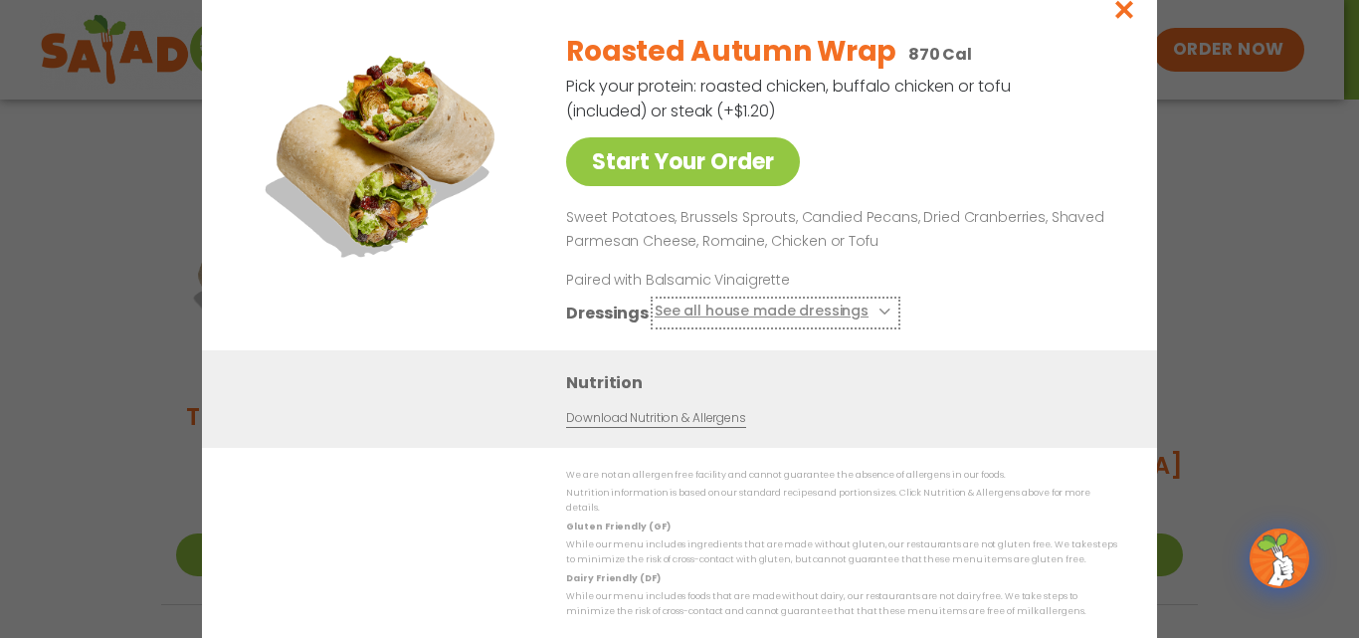
click at [823, 317] on button "See all house made dressings" at bounding box center [776, 312] width 242 height 25
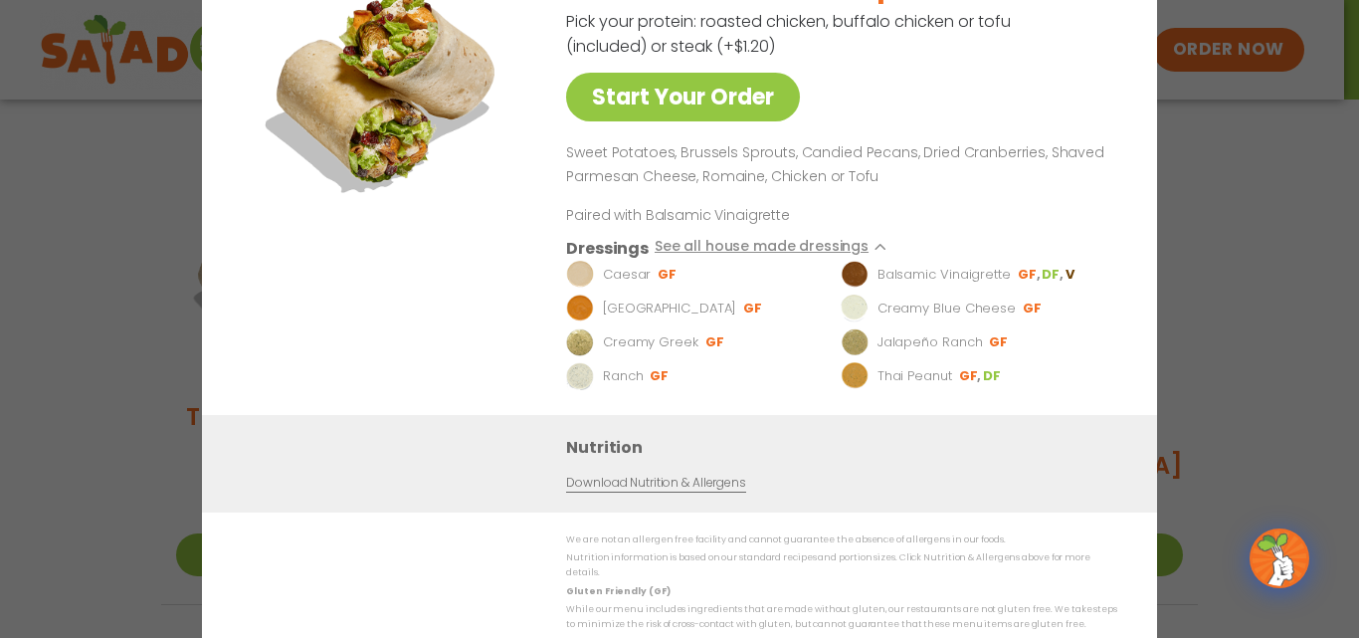
drag, startPoint x: 1293, startPoint y: 254, endPoint x: 1277, endPoint y: 254, distance: 15.9
click at [1288, 254] on div "Start Your Order Roasted Autumn Wrap 870 Cal Pick your protein: roasted chicken…" at bounding box center [679, 319] width 1359 height 638
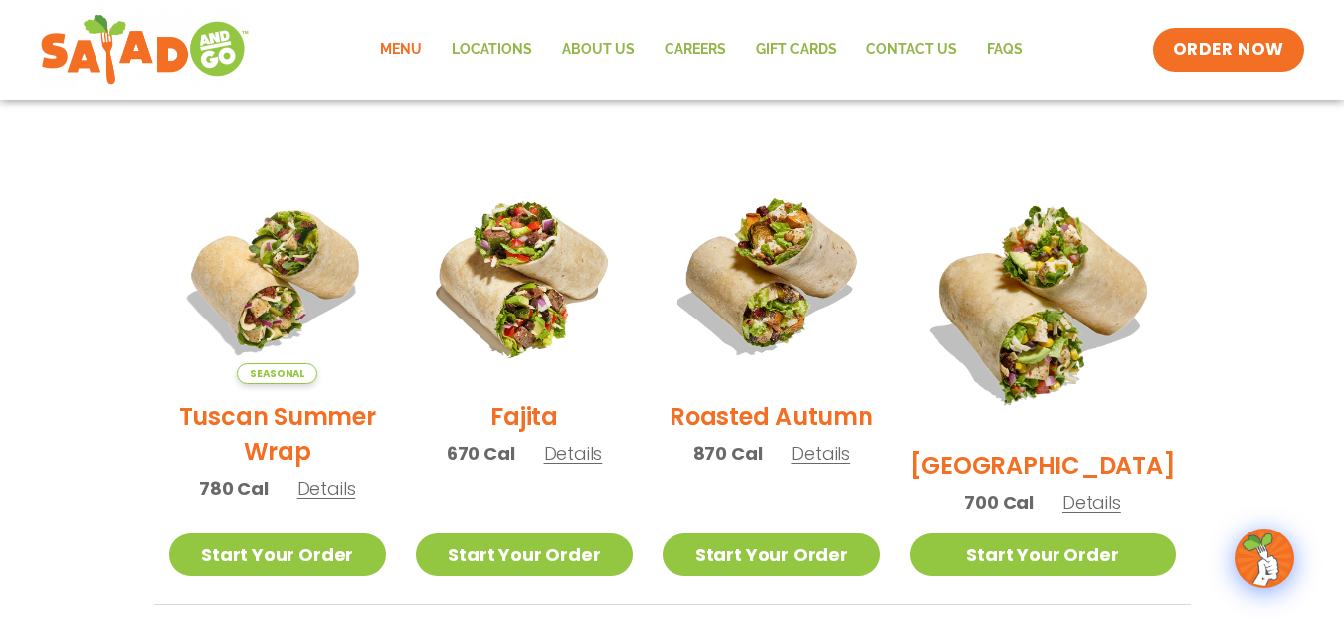
click at [405, 43] on link "Menu" at bounding box center [401, 50] width 72 height 46
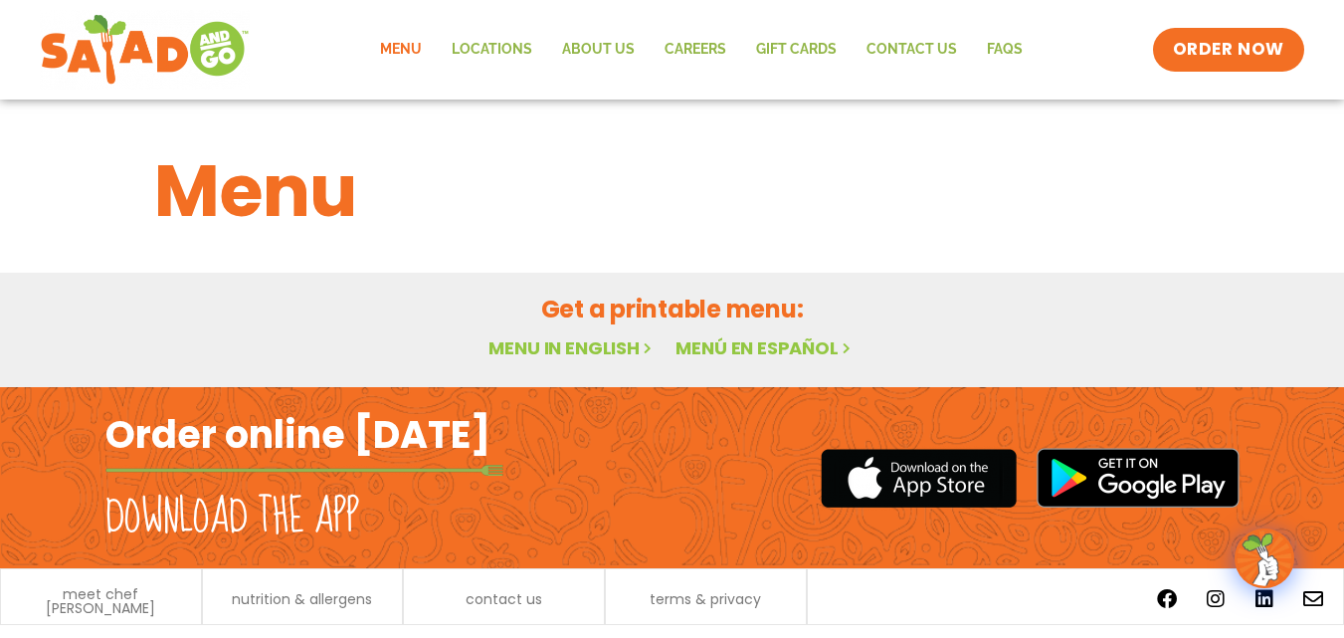
click at [404, 46] on link "Menu" at bounding box center [401, 50] width 72 height 46
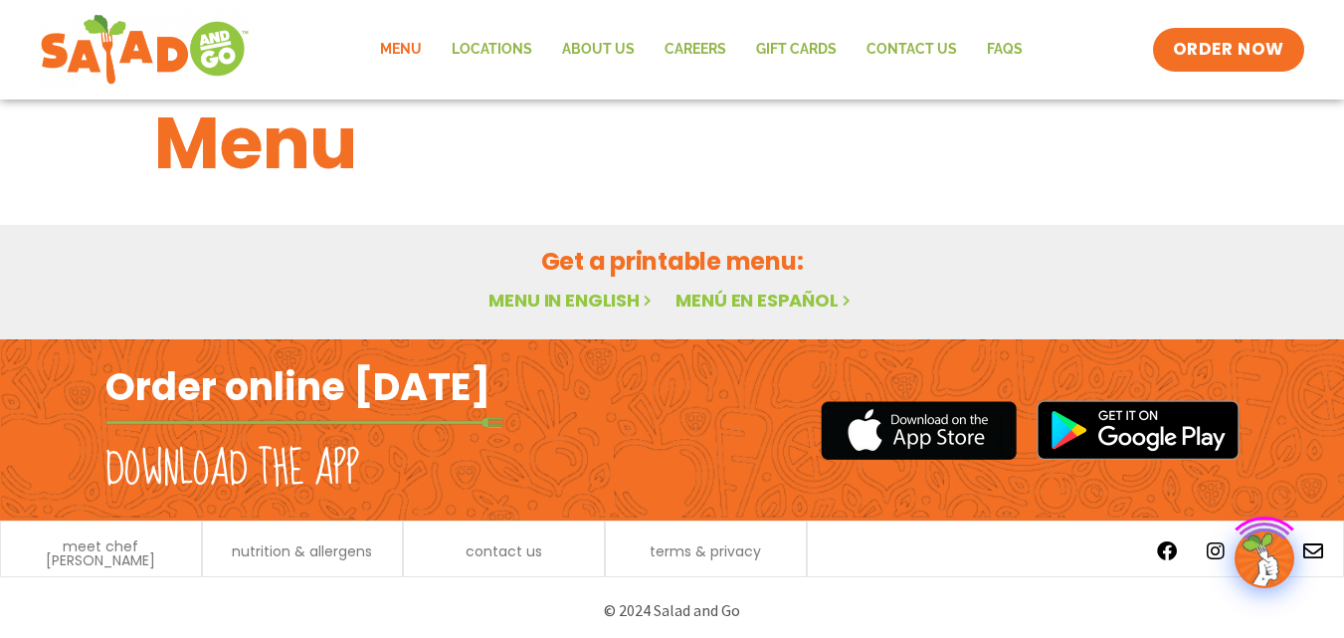
scroll to position [54, 0]
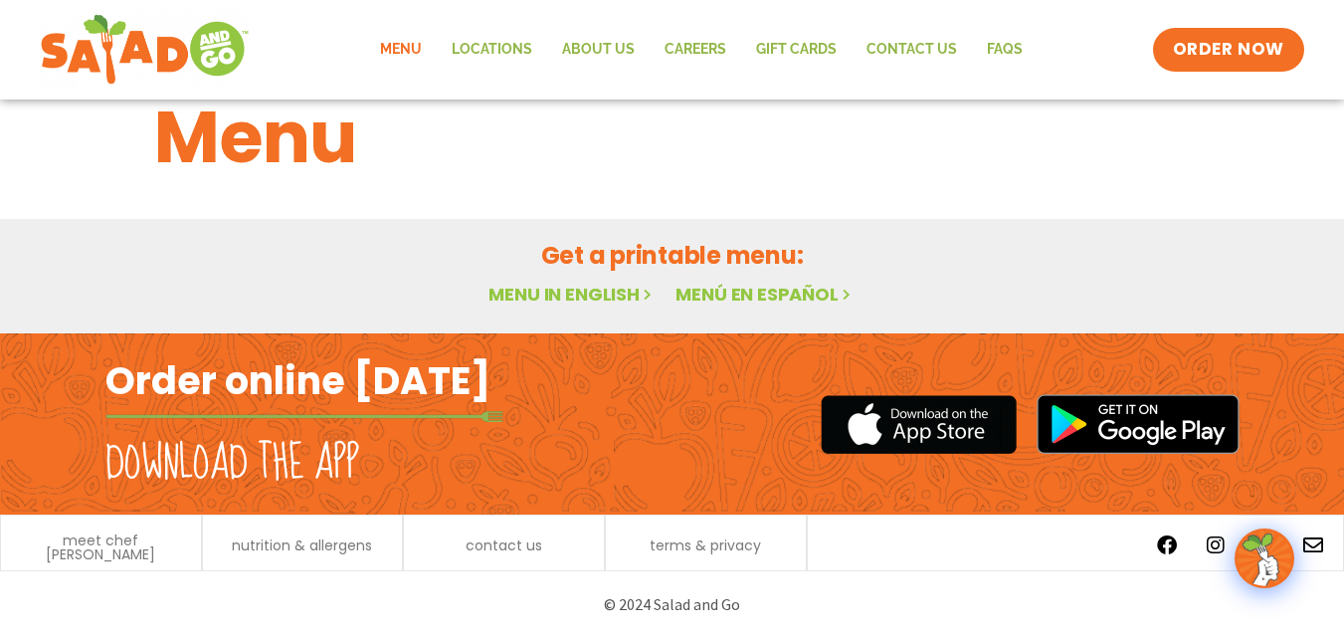
click at [572, 292] on link "Menu in English" at bounding box center [572, 294] width 167 height 25
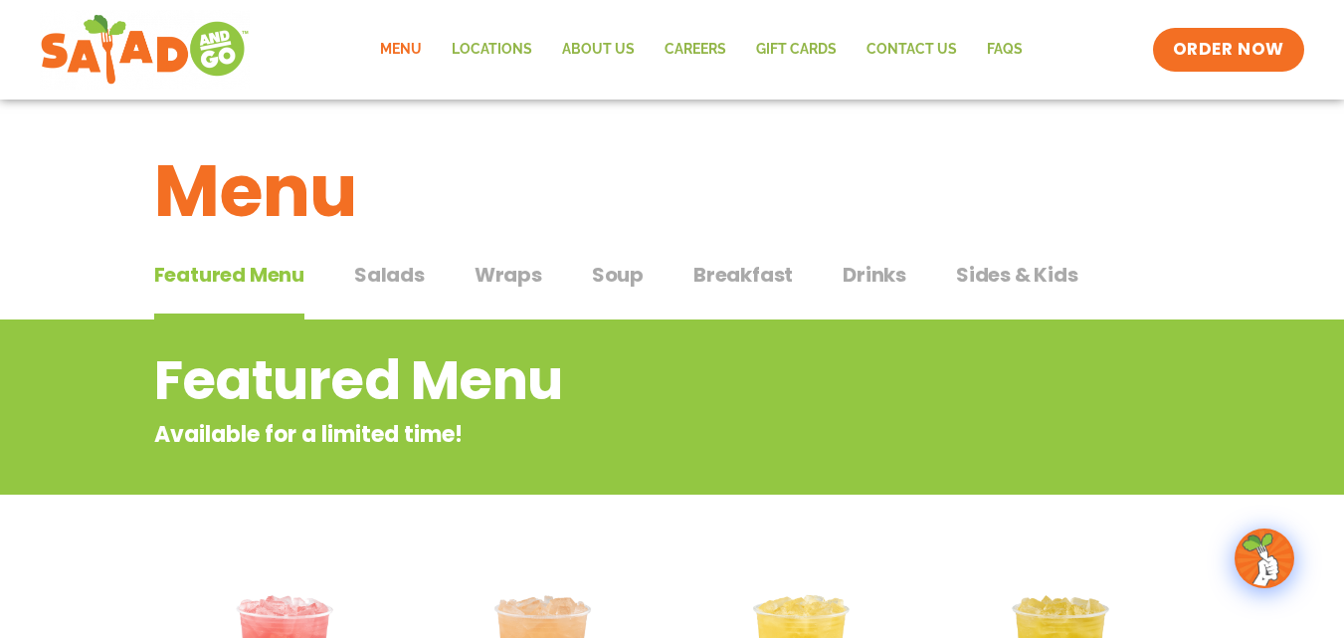
click at [403, 269] on span "Salads" at bounding box center [389, 275] width 71 height 30
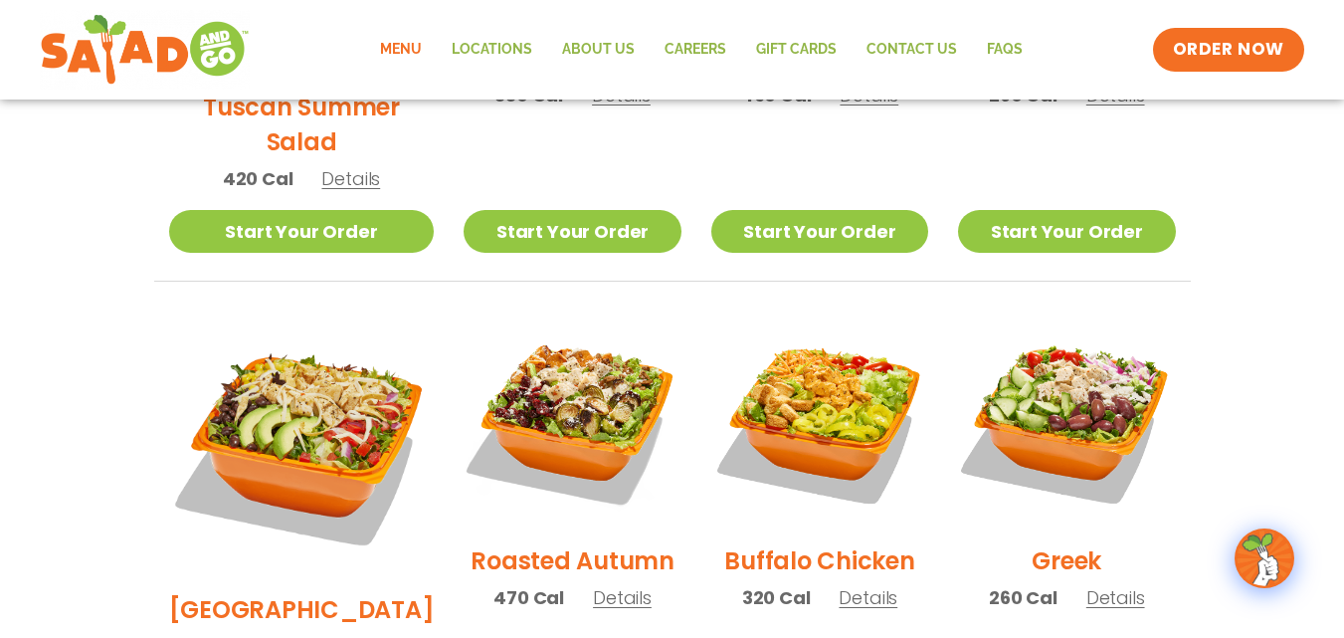
scroll to position [896, 0]
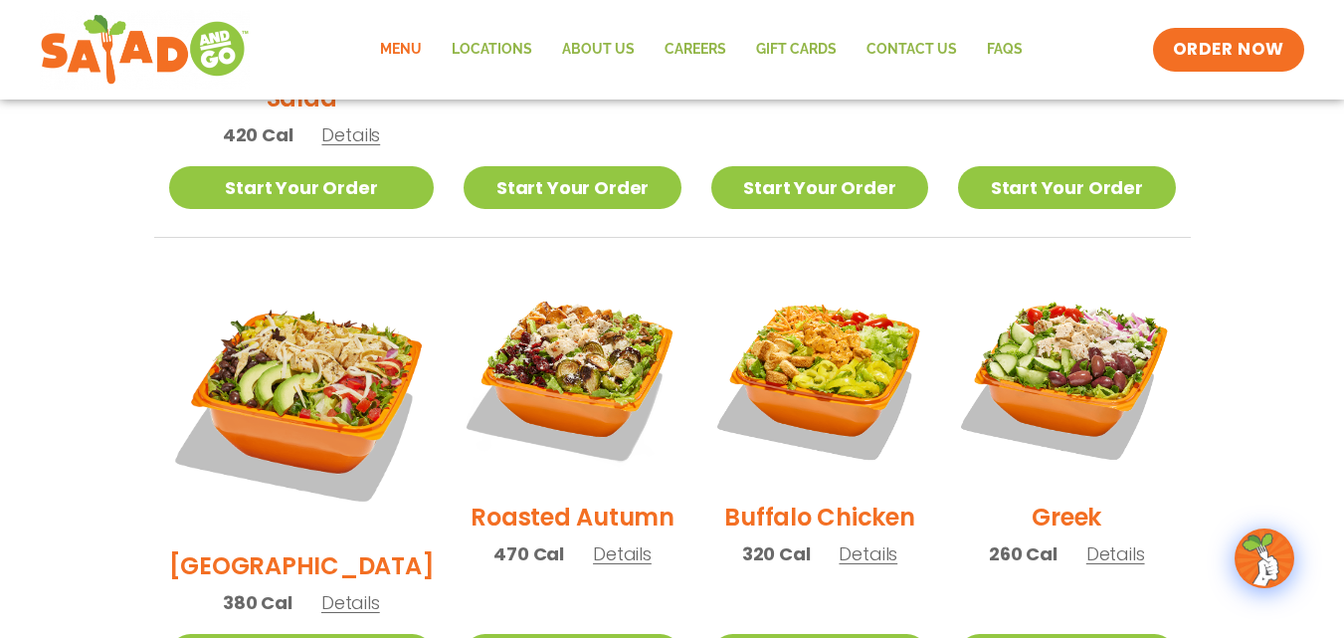
click at [541, 500] on h2 "Roasted Autumn" at bounding box center [573, 517] width 204 height 35
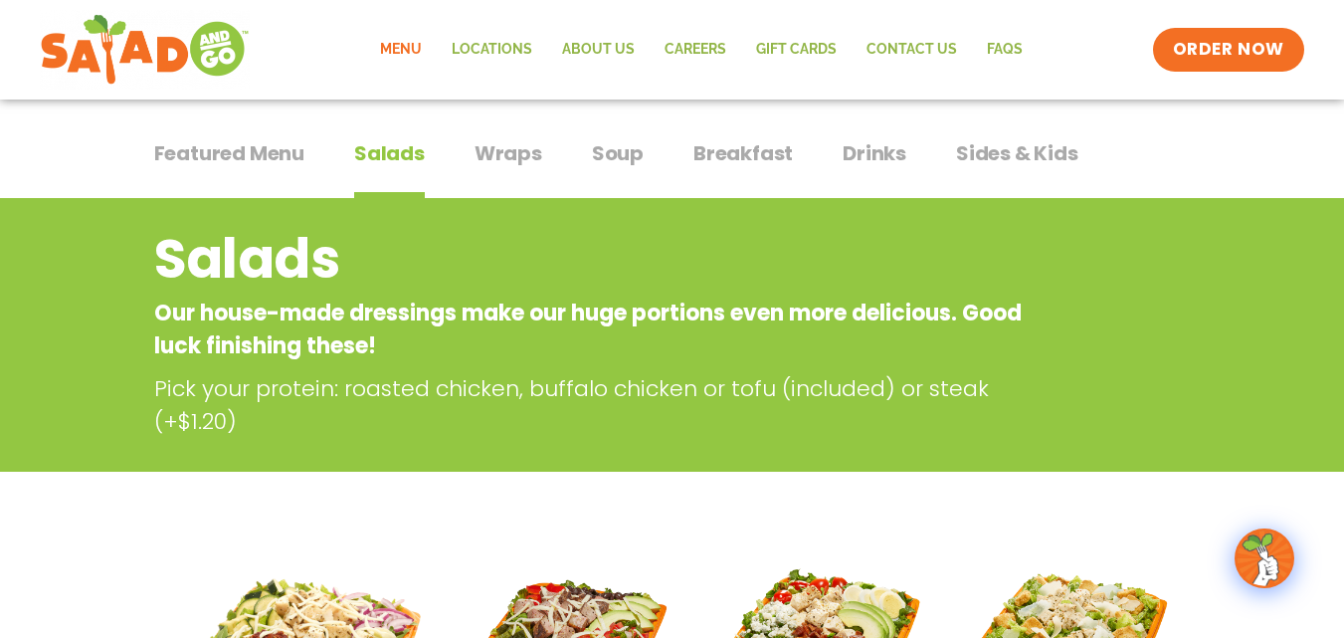
scroll to position [0, 0]
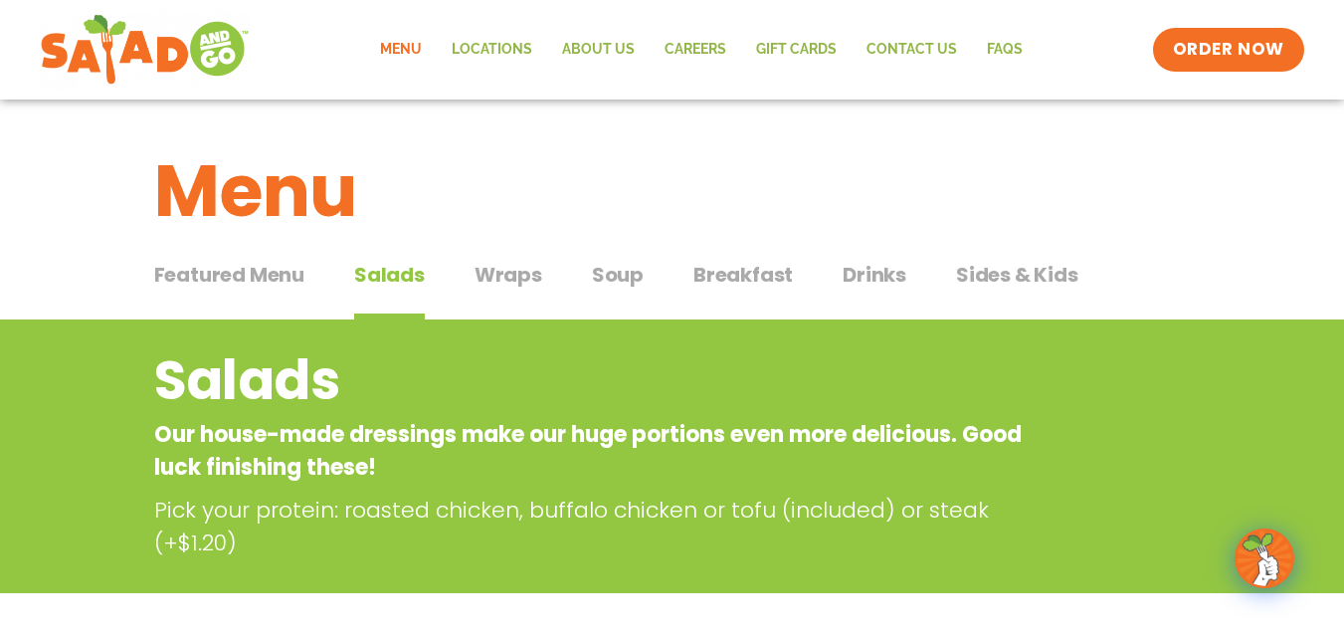
click at [992, 271] on span "Sides & Kids" at bounding box center [1017, 275] width 122 height 30
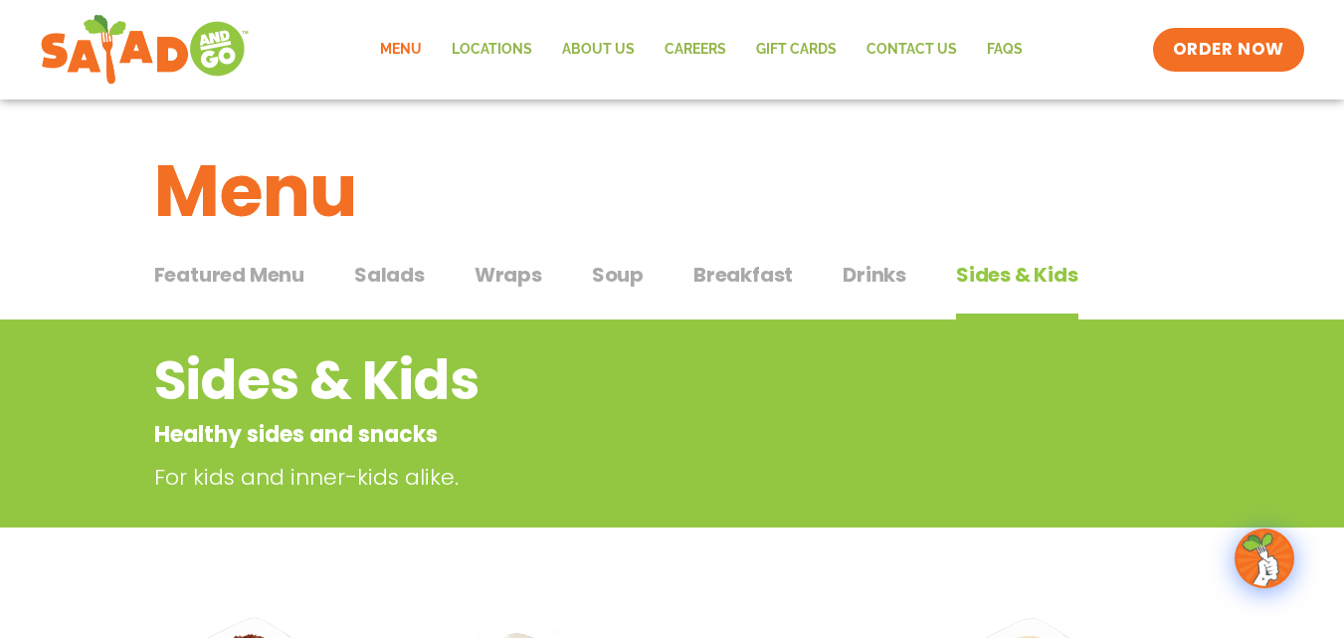
click at [399, 276] on span "Salads" at bounding box center [389, 275] width 71 height 30
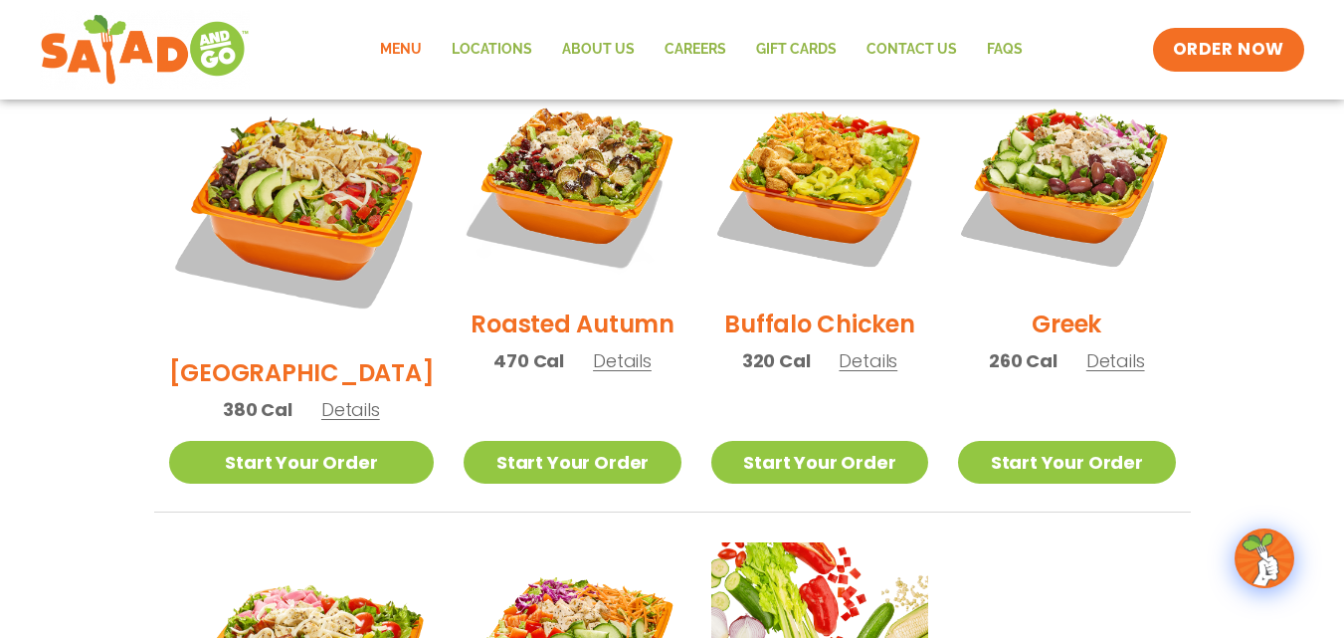
scroll to position [1095, 0]
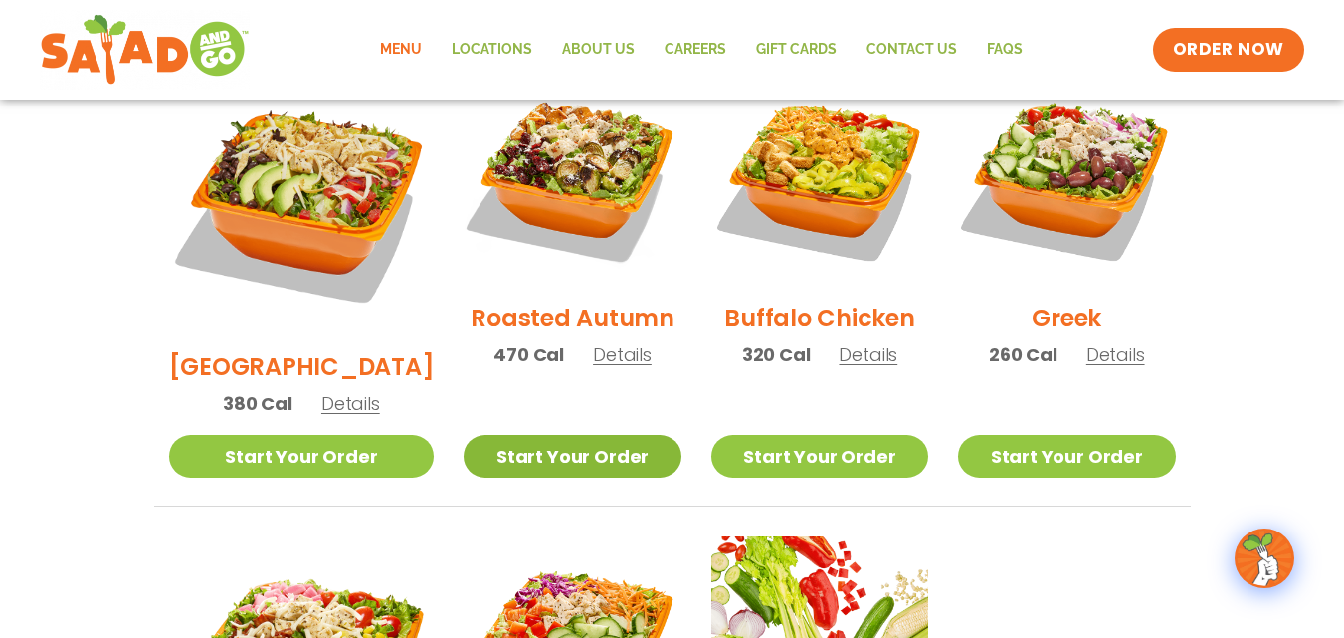
click at [553, 435] on link "Start Your Order" at bounding box center [572, 456] width 217 height 43
